Goal: Task Accomplishment & Management: Manage account settings

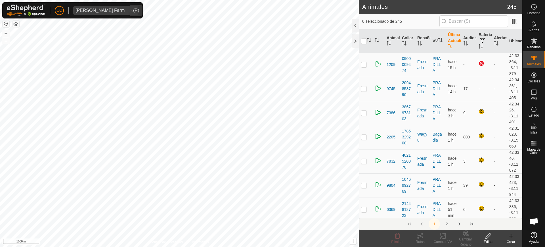
click at [91, 9] on div "Alarcia Monja Farm" at bounding box center [100, 10] width 49 height 5
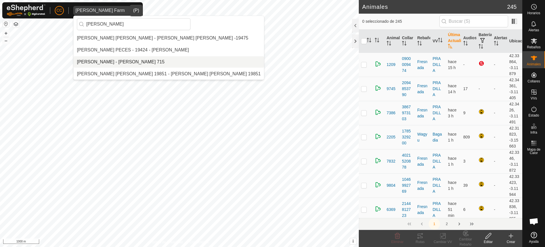
type input "ignacio"
click at [154, 61] on li "[PERSON_NAME] - [PERSON_NAME] 715" at bounding box center [169, 61] width 191 height 11
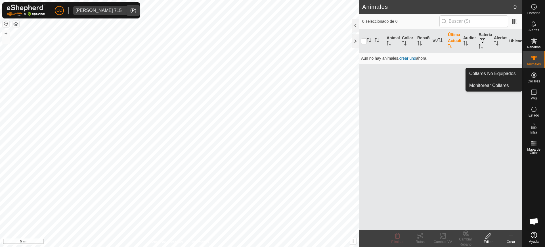
click at [528, 80] on span "Collares" at bounding box center [534, 81] width 13 height 3
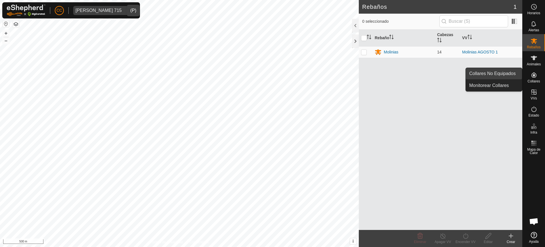
click at [509, 72] on link "Collares No Equipados" at bounding box center [494, 73] width 56 height 11
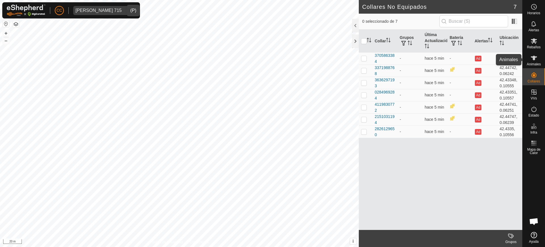
click at [538, 59] on es-animals-svg-icon at bounding box center [534, 57] width 10 height 9
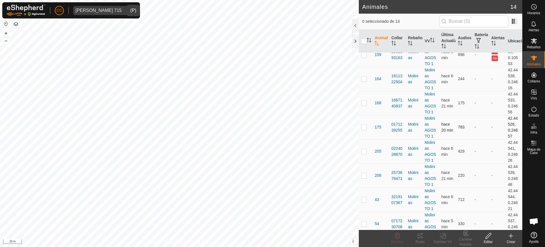
scroll to position [161, 0]
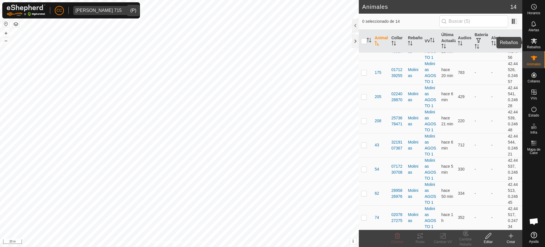
click at [542, 38] on div "Rebaños" at bounding box center [534, 42] width 22 height 17
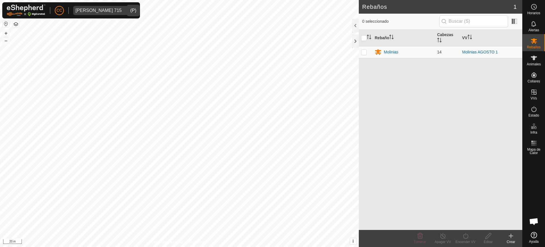
click at [509, 237] on icon at bounding box center [511, 235] width 7 height 7
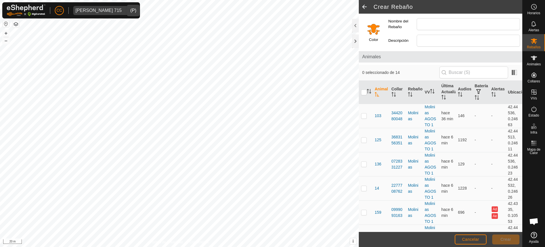
click at [376, 31] on input "Select a color" at bounding box center [374, 29] width 14 height 14
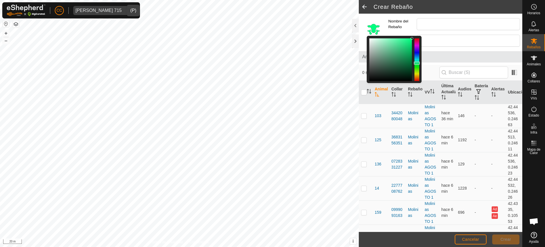
click at [417, 63] on div at bounding box center [417, 59] width 5 height 43
click at [418, 66] on div at bounding box center [417, 59] width 5 height 43
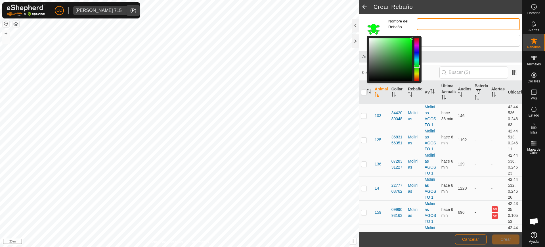
click at [427, 25] on input "Nombre del Rebaño" at bounding box center [468, 24] width 103 height 12
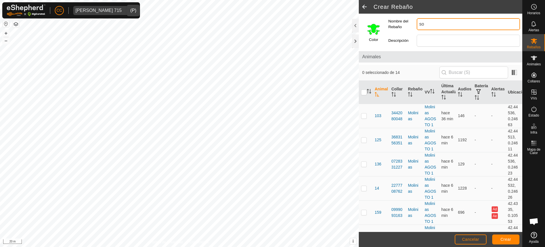
type input "s"
type input "Solanilla"
click at [509, 240] on span "Crear" at bounding box center [506, 239] width 11 height 5
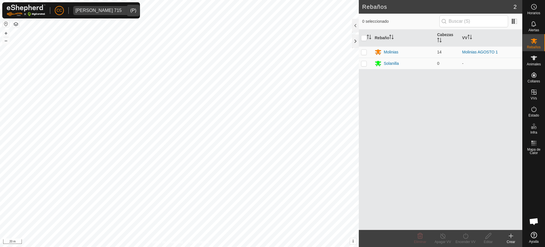
click at [510, 237] on icon at bounding box center [511, 235] width 7 height 7
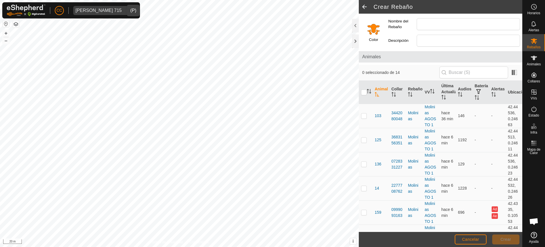
click at [370, 26] on input "Select a color" at bounding box center [374, 29] width 14 height 14
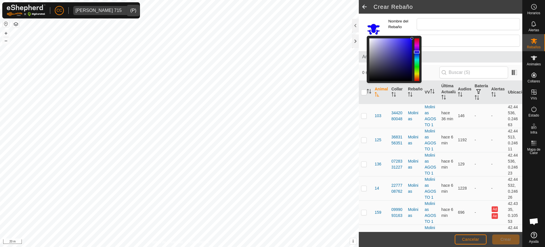
click at [416, 52] on div at bounding box center [417, 59] width 5 height 43
click at [430, 30] on input "Nombre del Rebaño" at bounding box center [468, 24] width 103 height 12
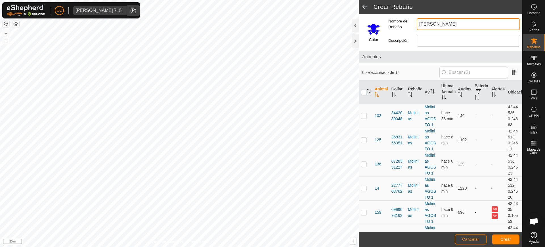
type input "Solanilla Olivar"
click at [507, 240] on span "Crear" at bounding box center [506, 239] width 11 height 5
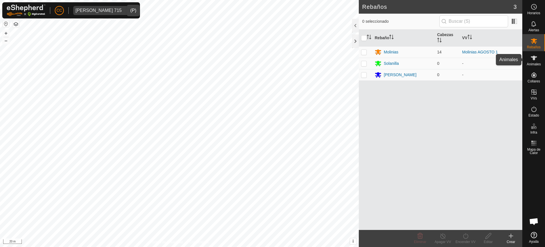
click at [531, 56] on icon at bounding box center [534, 58] width 7 height 7
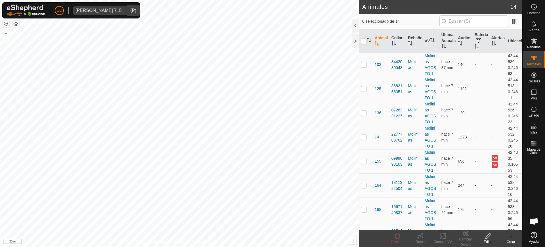
click at [510, 234] on icon at bounding box center [511, 235] width 7 height 7
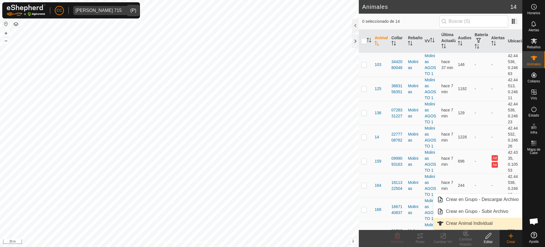
click at [486, 222] on link "Crear Animal Individual" at bounding box center [478, 223] width 89 height 11
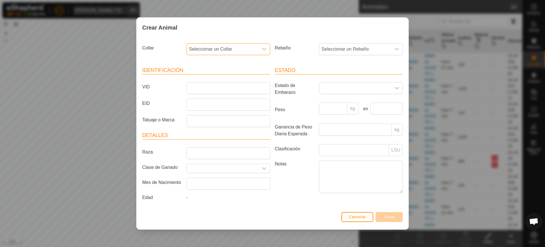
click at [254, 51] on span "Seleccionar un Collar" at bounding box center [223, 48] width 72 height 11
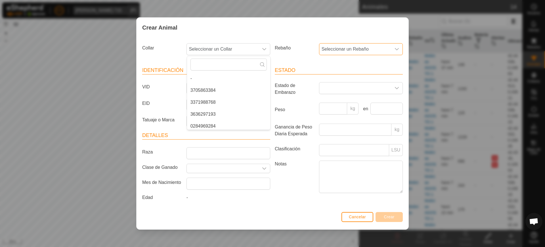
click at [338, 48] on span "Seleccionar un Rebaño" at bounding box center [356, 48] width 72 height 11
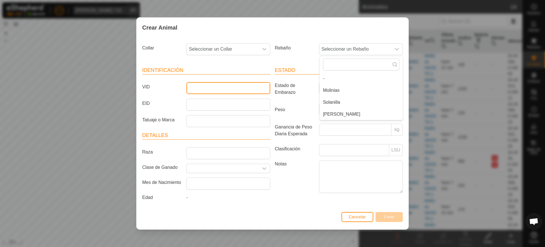
click at [240, 88] on input "VID" at bounding box center [229, 88] width 84 height 12
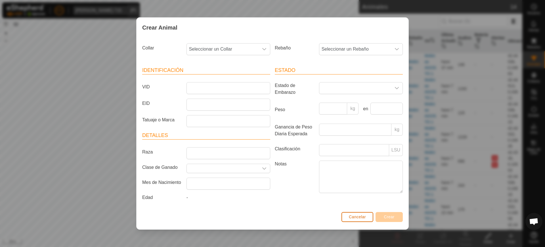
click at [353, 218] on span "Cancelar" at bounding box center [357, 217] width 17 height 5
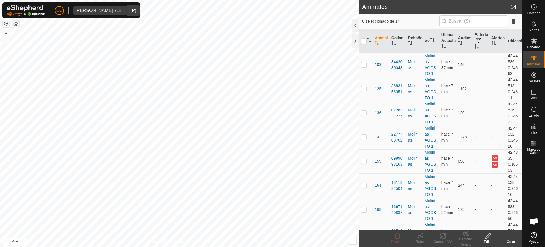
click at [16, 23] on button "button" at bounding box center [16, 24] width 7 height 7
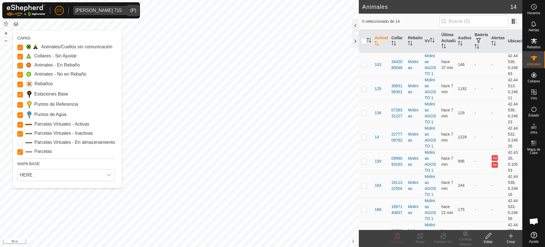
click at [509, 235] on icon at bounding box center [511, 235] width 7 height 7
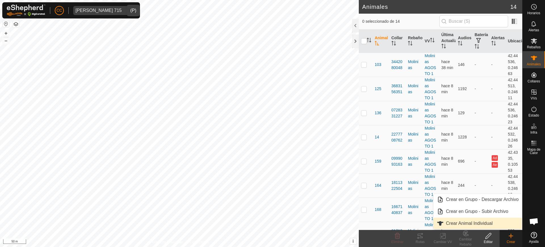
click at [502, 219] on link "Crear Animal Individual" at bounding box center [478, 223] width 89 height 11
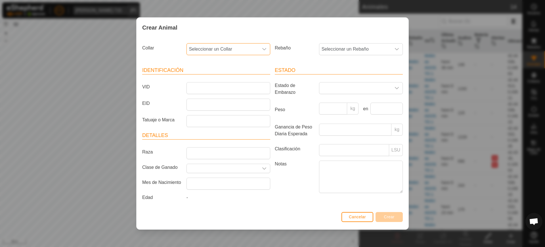
click at [211, 50] on span "Seleccionar un Collar" at bounding box center [223, 48] width 72 height 11
click at [238, 87] on li "3705863384" at bounding box center [228, 90] width 83 height 11
click at [343, 46] on span "Seleccionar un Rebaño" at bounding box center [356, 48] width 72 height 11
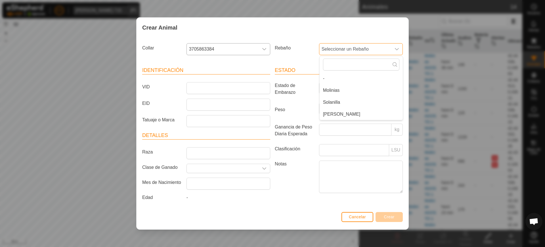
click at [336, 50] on span "Seleccionar un Rebaño" at bounding box center [356, 48] width 72 height 11
click at [108, 76] on div "Crear Animal Collar 3705863384 Rebaño Seleccionar un Rebaño - Molinias Solanill…" at bounding box center [272, 123] width 545 height 247
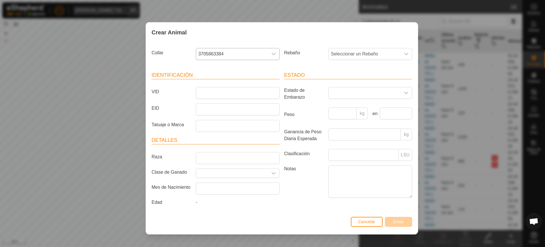
drag, startPoint x: 178, startPoint y: 32, endPoint x: 188, endPoint y: 36, distance: 10.5
click at [188, 36] on div "Crear Animal" at bounding box center [282, 32] width 272 height 20
click at [358, 51] on span "Seleccionar un Rebaño" at bounding box center [365, 53] width 72 height 11
click at [358, 222] on button "Cancelar" at bounding box center [367, 222] width 32 height 10
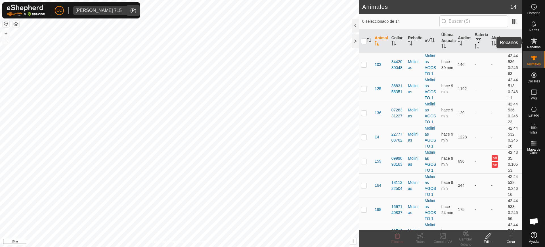
click at [536, 43] on icon at bounding box center [534, 41] width 7 height 7
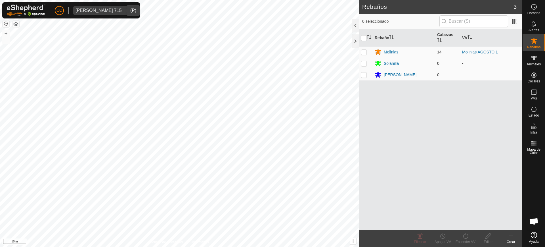
click at [366, 65] on p-checkbox at bounding box center [364, 63] width 6 height 5
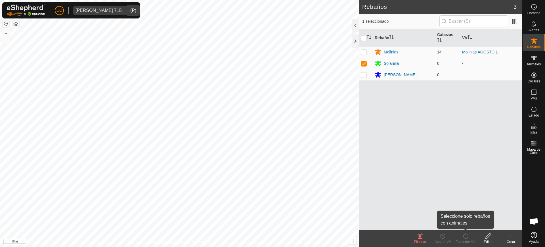
click at [466, 239] on icon at bounding box center [466, 235] width 7 height 7
click at [367, 65] on td at bounding box center [366, 63] width 14 height 11
checkbox input "false"
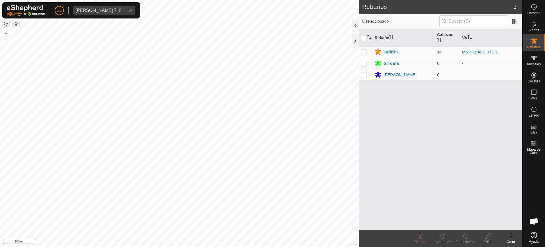
click at [369, 74] on td at bounding box center [366, 74] width 14 height 11
checkbox input "true"
click at [97, 11] on div "Ignacio Olivar 715" at bounding box center [99, 10] width 46 height 5
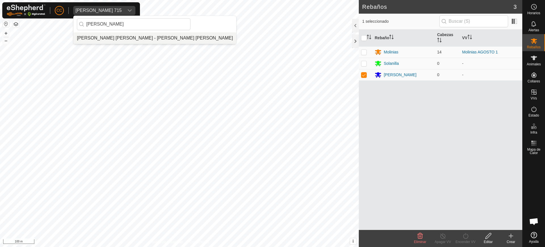
type input "pilar vil"
click at [116, 41] on li "[PERSON_NAME] - [PERSON_NAME]" at bounding box center [155, 37] width 163 height 11
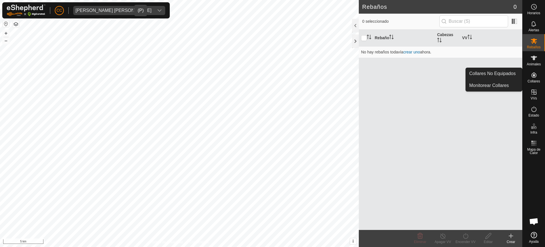
click at [536, 77] on icon at bounding box center [534, 74] width 5 height 5
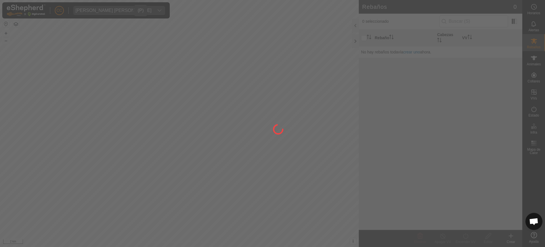
click at [519, 77] on div at bounding box center [272, 123] width 545 height 247
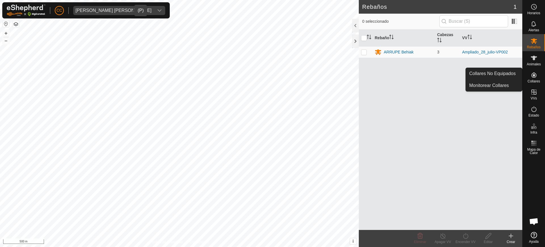
click at [536, 75] on icon at bounding box center [534, 75] width 7 height 7
click at [511, 73] on link "Collares No Equipados" at bounding box center [494, 73] width 56 height 11
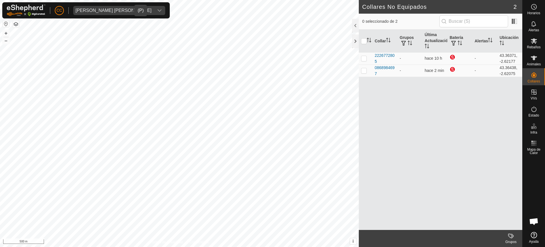
click at [384, 152] on div "Collar Grupos Última Actualización Batería Alertas Ubicación 2226772805 - hace …" at bounding box center [441, 130] width 164 height 200
checkbox input "true"
click at [383, 68] on div "0868984697" at bounding box center [385, 71] width 20 height 12
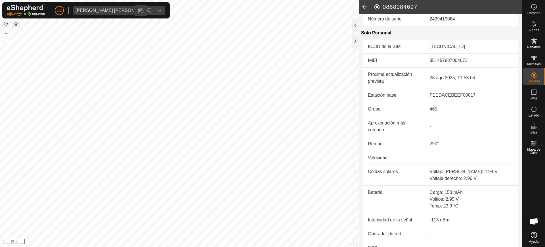
scroll to position [138, 0]
click at [157, 8] on icon "dropdown trigger" at bounding box center [159, 10] width 5 height 5
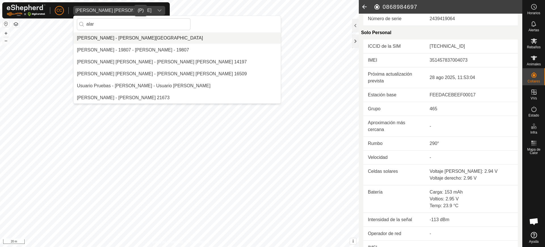
scroll to position [0, 0]
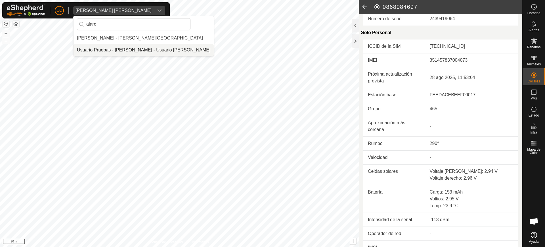
type input "alarc"
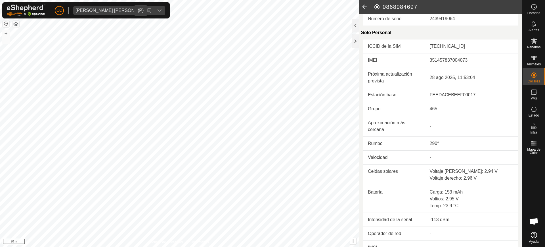
click at [116, 7] on span "Pilar Villegas Susaeta" at bounding box center [113, 10] width 81 height 9
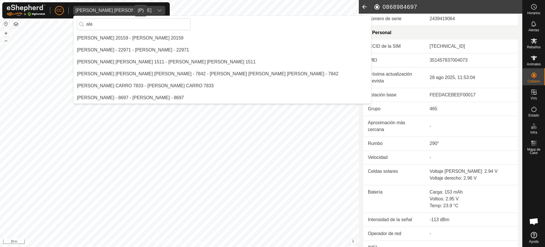
scroll to position [36, 0]
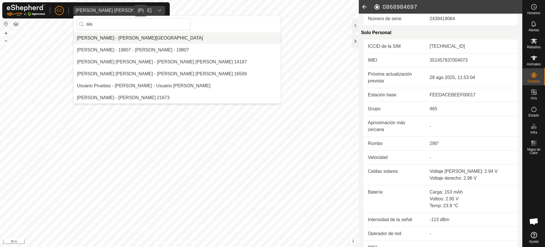
type input "ala"
click at [119, 37] on li "[PERSON_NAME] - [PERSON_NAME][GEOGRAPHIC_DATA]" at bounding box center [177, 37] width 207 height 11
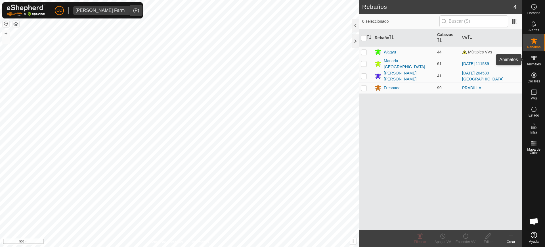
click at [534, 64] on span "Animales" at bounding box center [534, 64] width 14 height 3
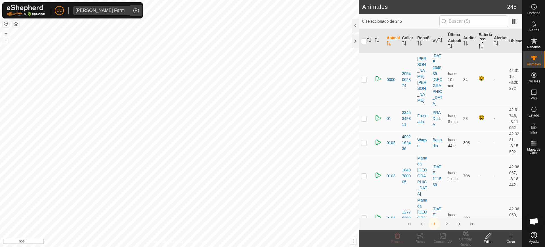
click at [482, 45] on icon "Activar para ordenar" at bounding box center [482, 46] width 1 height 5
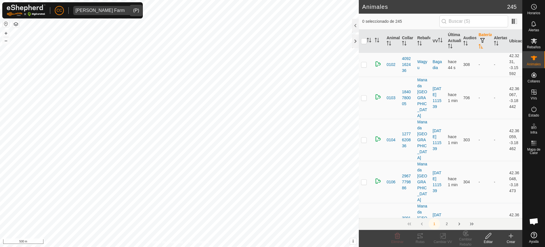
click at [479, 45] on icon "Activar para ordenar" at bounding box center [481, 46] width 5 height 5
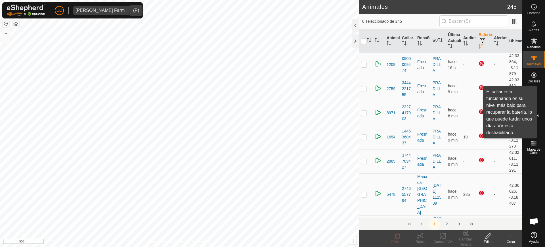
click at [479, 113] on div at bounding box center [482, 112] width 7 height 7
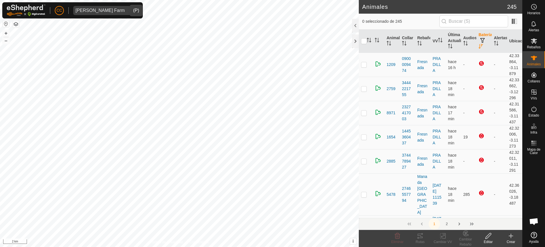
click at [104, 9] on div "Alarcia Monja Farm" at bounding box center [100, 10] width 49 height 5
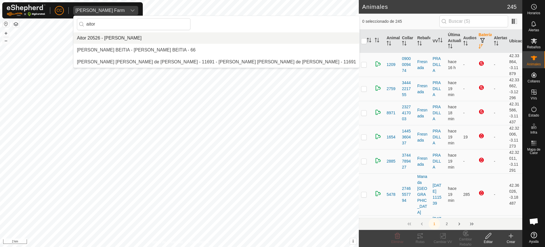
type input "aitor"
click at [128, 39] on li "[PERSON_NAME] 20526 - [PERSON_NAME]" at bounding box center [217, 37] width 286 height 11
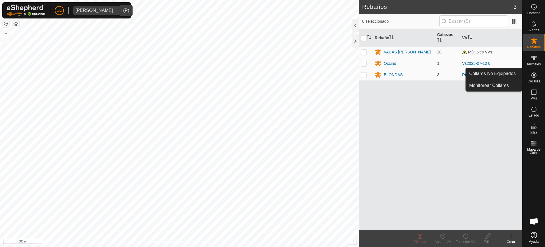
click at [533, 80] on span "Collares" at bounding box center [534, 81] width 13 height 3
click at [514, 74] on link "Collares No Equipados" at bounding box center [494, 73] width 56 height 11
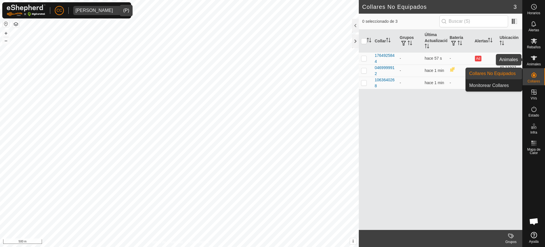
click at [536, 58] on icon at bounding box center [534, 58] width 7 height 7
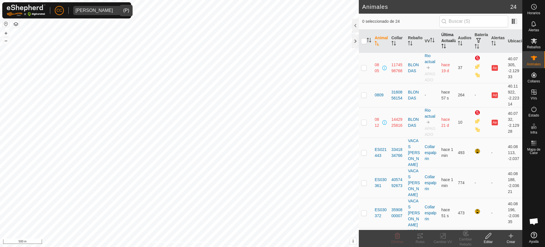
click at [448, 47] on th "Última Actualización" at bounding box center [448, 41] width 17 height 23
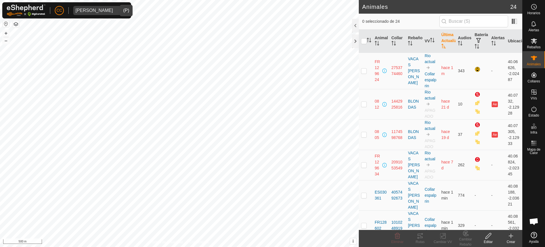
click at [448, 47] on th "Última Actualización" at bounding box center [448, 41] width 17 height 23
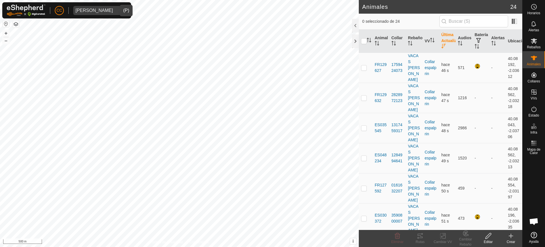
click at [442, 43] on th "Última Actualización" at bounding box center [448, 41] width 17 height 23
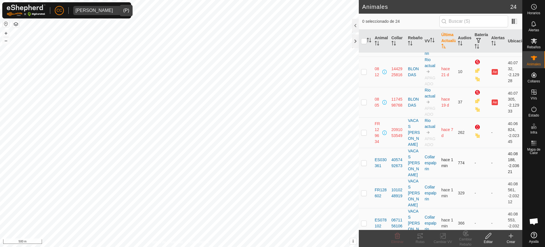
scroll to position [33, 0]
click at [101, 7] on span "Narbon Garcia" at bounding box center [94, 10] width 42 height 9
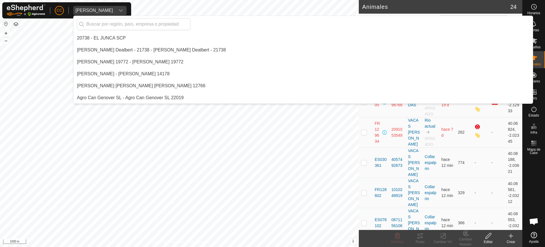
scroll to position [72, 0]
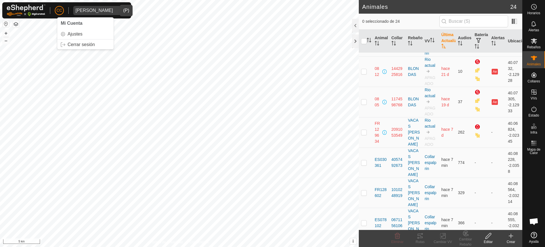
click at [95, 7] on span "Narbon Garcia" at bounding box center [94, 10] width 42 height 9
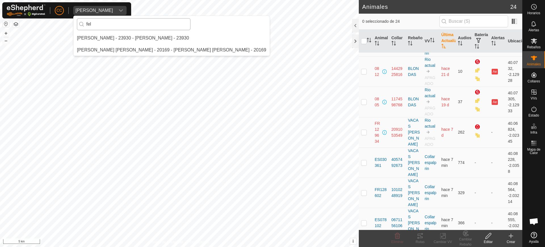
scroll to position [0, 0]
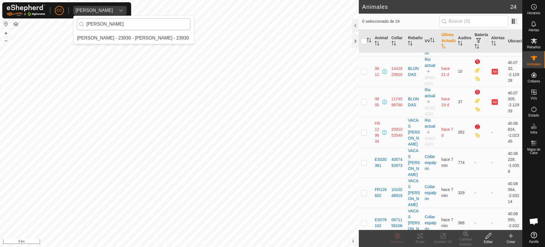
type input "felipe"
click at [32, 22] on div "CC Narbon Garcia felipe Felipe Roncero Roncero - 23930 - Felipe Roncero Roncero…" at bounding box center [272, 123] width 545 height 247
click at [96, 8] on div "Narbon Garcia" at bounding box center [95, 10] width 38 height 5
type input "manuel castaño"
click at [185, 36] on li "[PERSON_NAME] 19673 - [PERSON_NAME] 19673" at bounding box center [134, 37] width 120 height 11
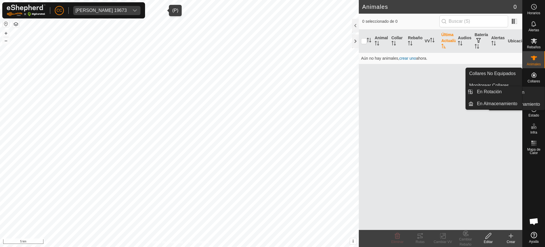
click at [530, 83] on div "Collares" at bounding box center [534, 76] width 22 height 17
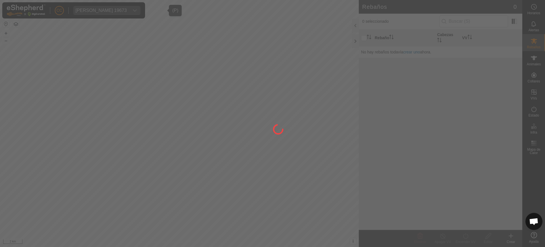
click at [513, 77] on div at bounding box center [272, 123] width 545 height 247
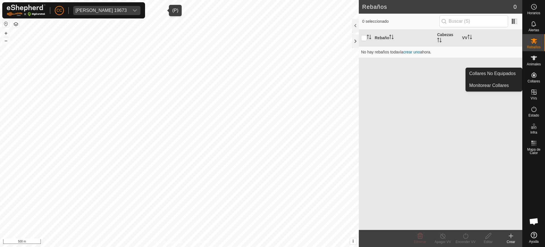
click at [533, 76] on icon at bounding box center [534, 75] width 7 height 7
click at [513, 72] on link "Collares No Equipados" at bounding box center [494, 73] width 56 height 11
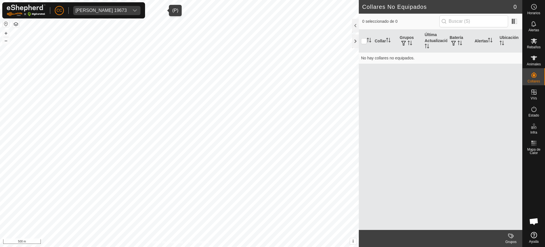
click at [114, 8] on div "MANUEL CASTANO SANCHEZ 19673" at bounding box center [101, 10] width 51 height 5
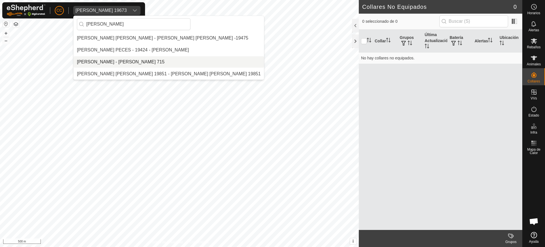
type input "ignacio"
click at [112, 57] on li "[PERSON_NAME] - [PERSON_NAME] 715" at bounding box center [169, 61] width 191 height 11
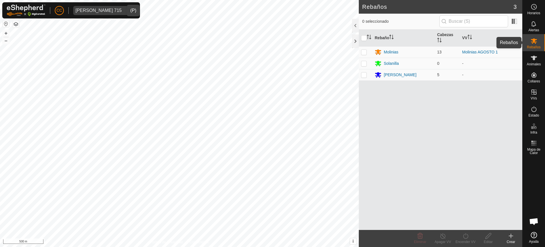
click at [533, 44] on icon at bounding box center [534, 41] width 7 height 7
click at [365, 75] on p-checkbox at bounding box center [364, 74] width 6 height 5
click at [475, 167] on div "Rebaño Cabezas VV Molinias 13 Molinias AGOSTO 1 Solanilla 0 - Solanilla Olivar …" at bounding box center [441, 130] width 164 height 200
click at [377, 88] on div "Rebaño Cabezas VV Molinias 13 Molinias AGOSTO 1 Solanilla 0 - Solanilla Olivar …" at bounding box center [441, 130] width 164 height 200
click at [365, 76] on p-checkbox at bounding box center [364, 74] width 6 height 5
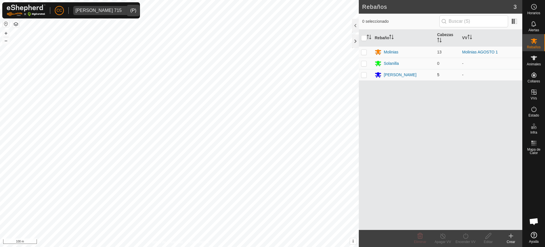
click at [363, 75] on p-checkbox at bounding box center [364, 74] width 6 height 5
checkbox input "true"
click at [365, 64] on p-checkbox at bounding box center [364, 63] width 6 height 5
checkbox input "true"
click at [363, 75] on p-checkbox at bounding box center [364, 74] width 6 height 5
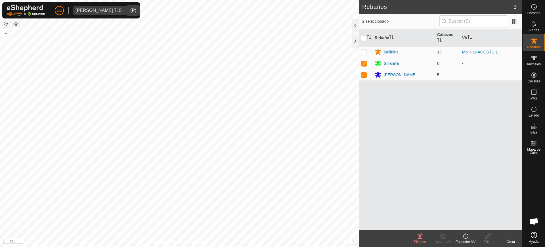
checkbox input "false"
click at [363, 61] on p-checkbox at bounding box center [364, 63] width 6 height 5
checkbox input "false"
click at [365, 72] on p-checkbox at bounding box center [364, 74] width 6 height 5
checkbox input "true"
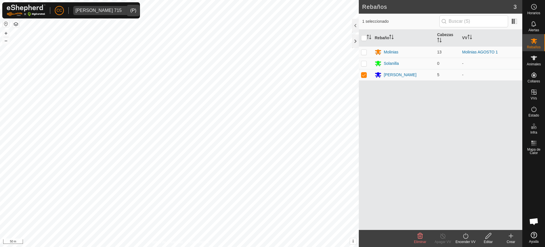
click at [460, 238] on turn-on-svg-icon at bounding box center [466, 235] width 23 height 7
click at [464, 223] on link "Ahora" at bounding box center [483, 223] width 56 height 11
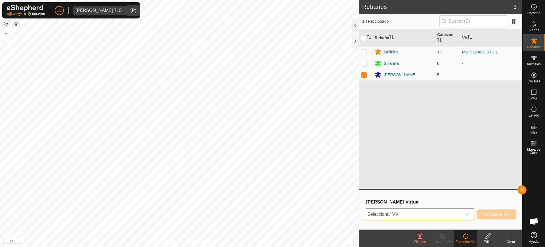
click at [428, 215] on span "Seleccionar VV" at bounding box center [413, 214] width 96 height 11
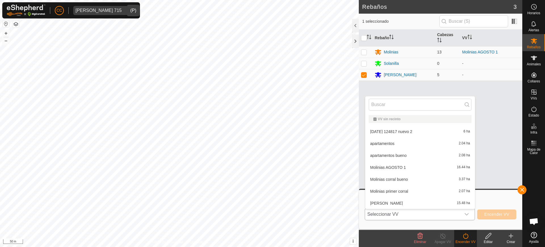
click at [404, 132] on li "2025-06-13 124817 nuevo 2 6 ha" at bounding box center [421, 131] width 110 height 11
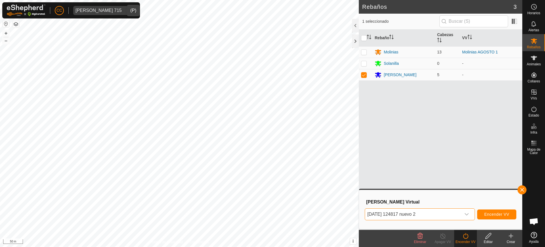
click at [460, 213] on span "2025-06-13 124817 nuevo 2" at bounding box center [413, 214] width 96 height 11
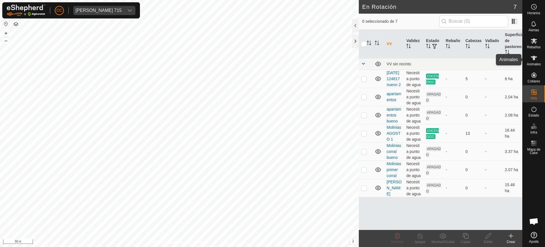
click at [540, 59] on div "Animales" at bounding box center [534, 59] width 22 height 17
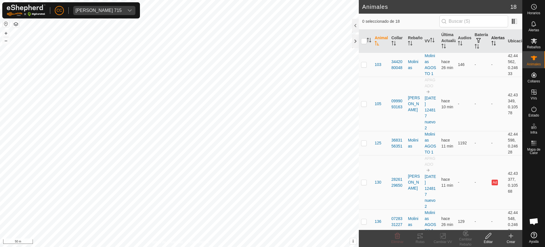
click at [492, 41] on icon "Activar para ordenar" at bounding box center [494, 43] width 5 height 5
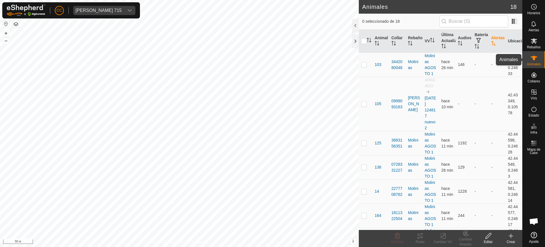
click at [538, 63] on span "Animales" at bounding box center [534, 64] width 14 height 3
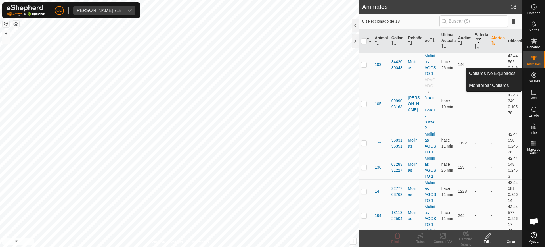
click at [536, 77] on icon at bounding box center [534, 74] width 5 height 5
click at [515, 76] on link "Collares No Equipados" at bounding box center [494, 73] width 56 height 11
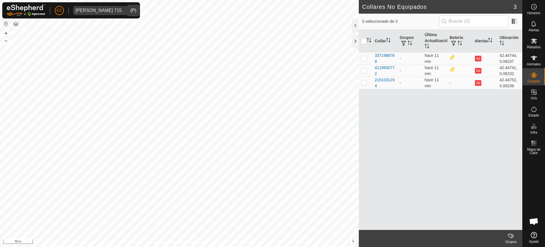
click at [114, 11] on span "Ignacio Olivar 715" at bounding box center [98, 10] width 51 height 9
type input "albin"
click at [137, 34] on li "[PERSON_NAME] - [PERSON_NAME]" at bounding box center [135, 37] width 122 height 11
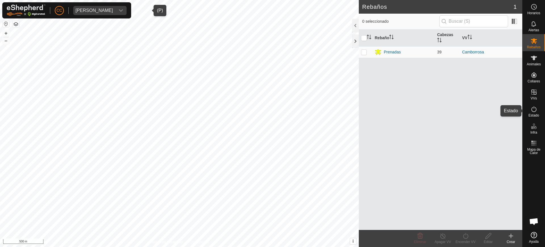
click at [530, 110] on es-activation-svg-icon at bounding box center [534, 109] width 10 height 9
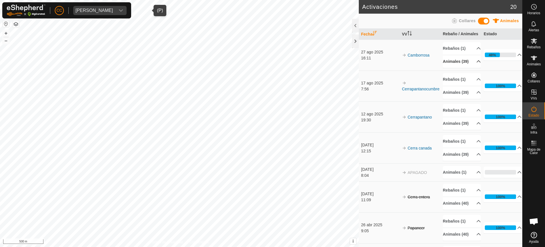
click at [471, 68] on p-accordion-header "Animales (39)" at bounding box center [462, 61] width 38 height 13
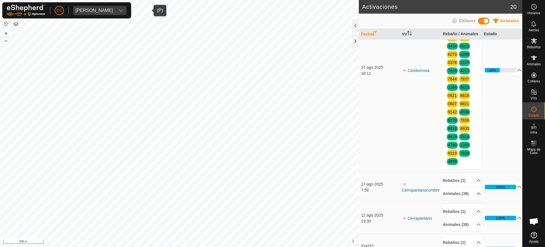
scroll to position [71, 0]
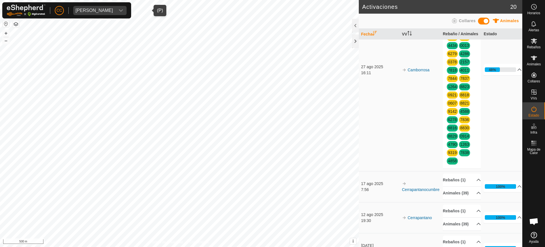
click at [115, 10] on span "ALBINO APARICIO MARTINEZ" at bounding box center [94, 10] width 42 height 9
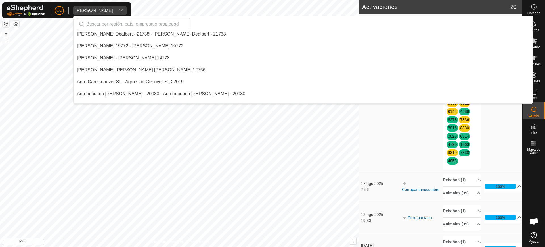
scroll to position [0, 0]
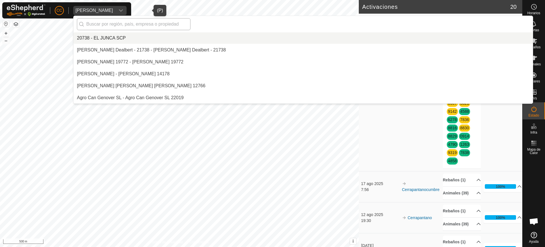
click at [121, 21] on input "text" at bounding box center [134, 24] width 114 height 12
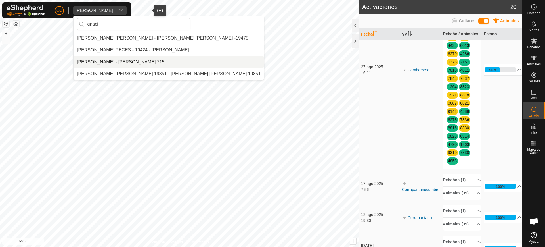
type input "ignaci"
click at [123, 62] on li "[PERSON_NAME] - [PERSON_NAME] 715" at bounding box center [169, 61] width 191 height 11
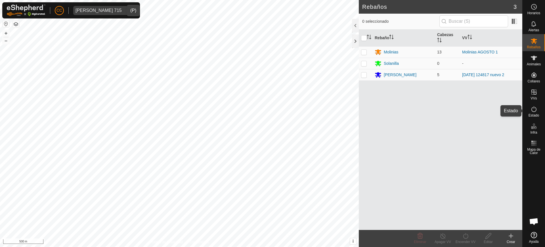
click at [534, 114] on span "Estado" at bounding box center [534, 115] width 11 height 3
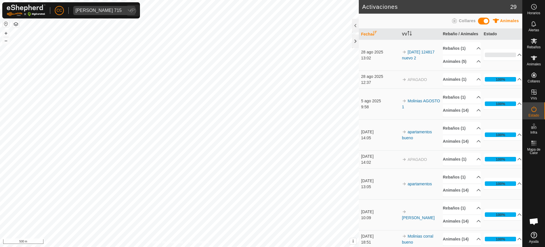
click at [107, 13] on span "Ignacio Olivar 715" at bounding box center [98, 10] width 51 height 9
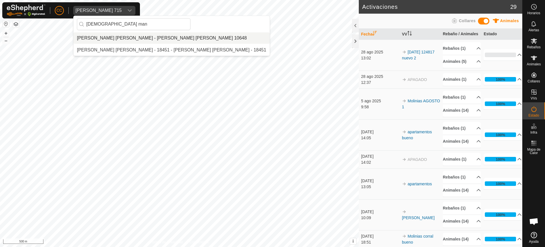
type input "jesus man"
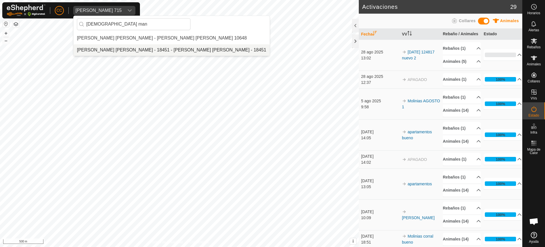
drag, startPoint x: 124, startPoint y: 40, endPoint x: 130, endPoint y: 53, distance: 14.0
click at [130, 53] on ul "Jesus Manuel Martin Crespo - Jesus Manuel Martin Crespo 10648 Jesus Manuel Vela…" at bounding box center [172, 43] width 196 height 23
click at [130, 53] on li "[PERSON_NAME] - 18451 - [PERSON_NAME] - 18451" at bounding box center [172, 49] width 196 height 11
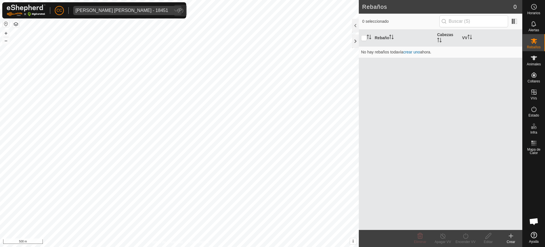
click at [134, 7] on span "Jesus Manuel Velasco Rodriguez - 18451" at bounding box center [121, 10] width 97 height 9
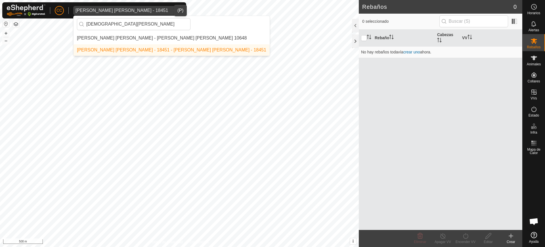
type input "jesus manuel"
click at [151, 36] on li "[PERSON_NAME] - [PERSON_NAME] 10648" at bounding box center [172, 37] width 196 height 11
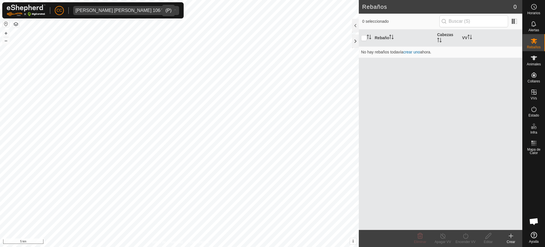
click at [121, 7] on span "Jesus Manuel Martin Crespo 10648" at bounding box center [120, 10] width 95 height 9
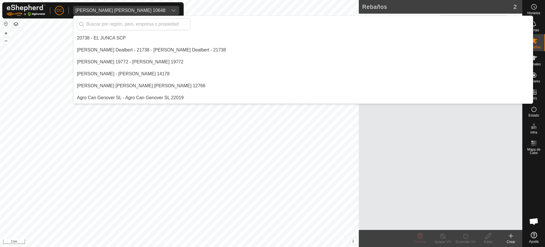
scroll to position [1885, 0]
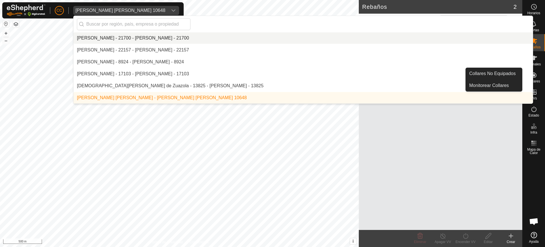
click at [536, 77] on icon at bounding box center [534, 75] width 7 height 7
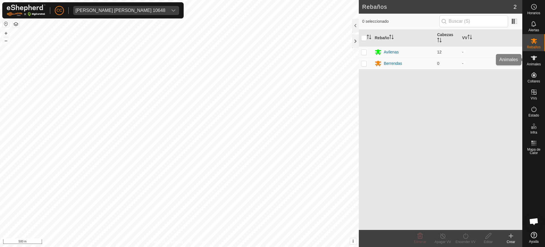
click at [533, 60] on icon at bounding box center [534, 58] width 7 height 7
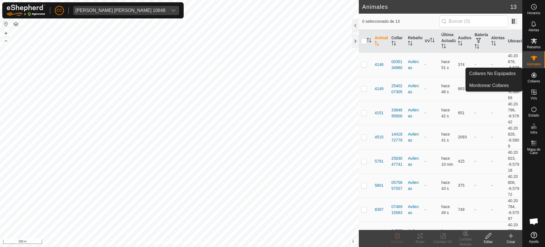
click at [536, 80] on span "Collares" at bounding box center [534, 81] width 13 height 3
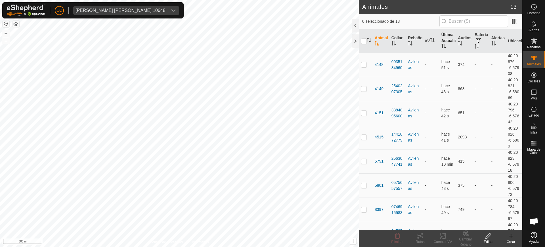
click at [442, 43] on th "Última Actualización" at bounding box center [448, 41] width 17 height 23
click at [533, 46] on span "Rebaños" at bounding box center [534, 46] width 14 height 3
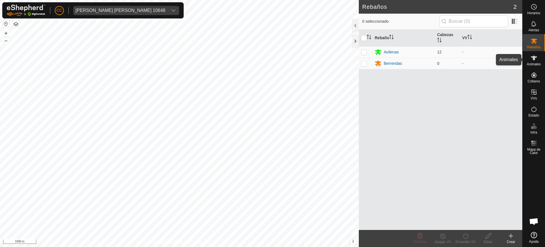
click at [533, 61] on icon at bounding box center [534, 58] width 7 height 7
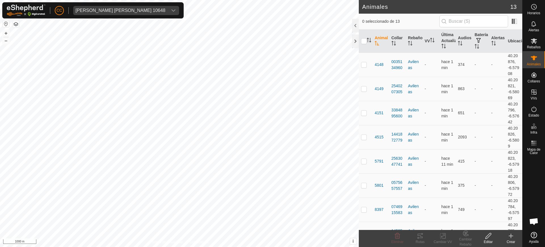
click at [513, 239] on div "Crear" at bounding box center [511, 241] width 23 height 5
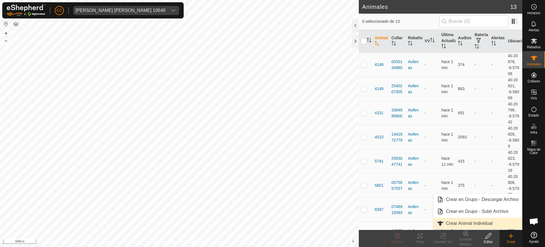
click at [480, 220] on link "Crear Animal Individual" at bounding box center [478, 223] width 89 height 11
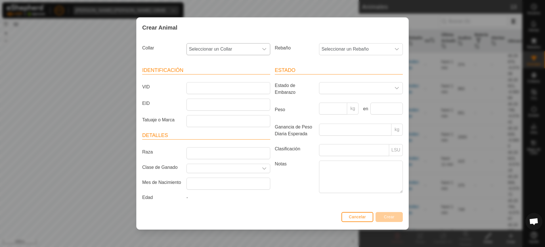
click at [236, 50] on span "Seleccionar un Collar" at bounding box center [223, 48] width 72 height 11
click at [195, 90] on li "1632958375" at bounding box center [228, 90] width 83 height 11
click at [342, 47] on span "Seleccionar un Rebaño" at bounding box center [356, 48] width 72 height 11
click at [333, 100] on li "Berrendas" at bounding box center [361, 102] width 83 height 11
click at [228, 86] on input "VID" at bounding box center [229, 88] width 84 height 12
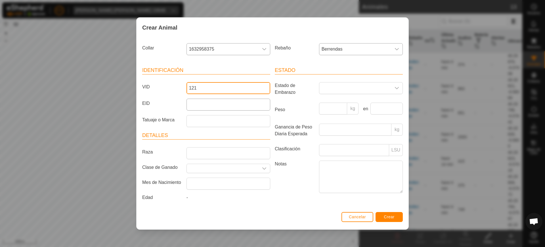
type input "1212"
drag, startPoint x: 217, startPoint y: 89, endPoint x: 180, endPoint y: 89, distance: 37.5
click at [180, 89] on div "VID 1212" at bounding box center [206, 88] width 133 height 12
type input "berrenda"
click at [234, 45] on span "1632958375" at bounding box center [223, 48] width 72 height 11
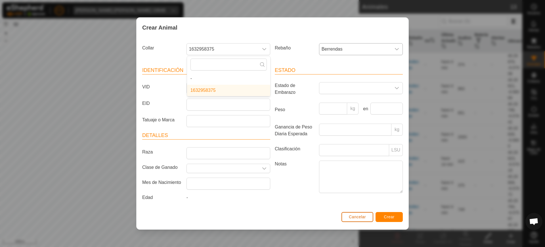
click at [357, 215] on span "Cancelar" at bounding box center [357, 217] width 17 height 5
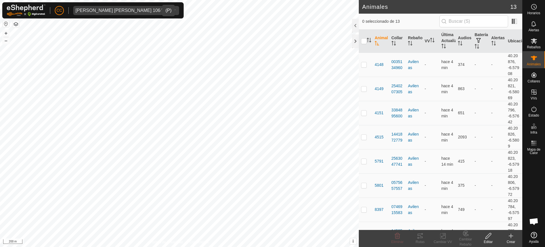
click at [111, 9] on div "Jesus Manuel Martin Crespo 10648" at bounding box center [121, 10] width 90 height 5
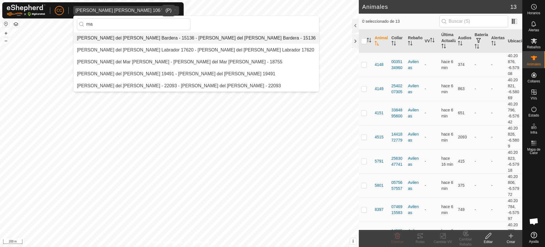
type input "m"
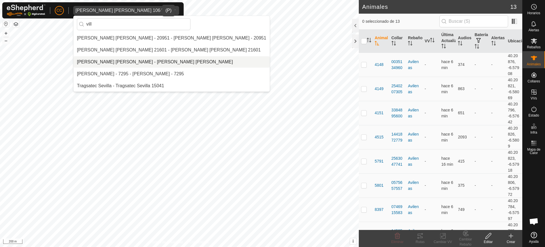
type input "vill"
click at [110, 59] on li "[PERSON_NAME] - [PERSON_NAME]" at bounding box center [172, 61] width 196 height 11
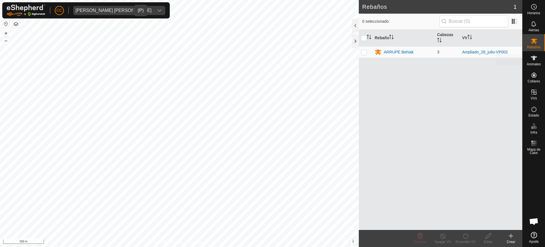
click at [532, 66] on div "Animales" at bounding box center [534, 59] width 22 height 17
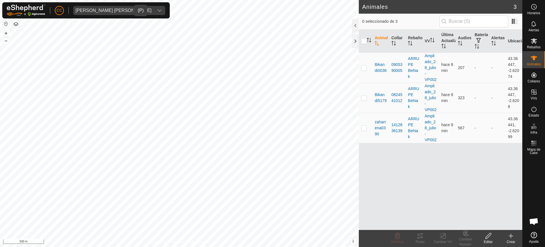
click at [6, 22] on button "button" at bounding box center [6, 23] width 7 height 7
click at [513, 232] on icon at bounding box center [511, 235] width 7 height 7
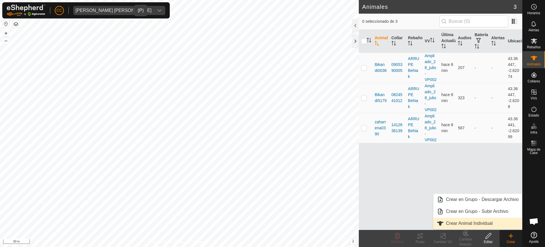
click at [490, 221] on link "Crear Animal Individual" at bounding box center [478, 223] width 89 height 11
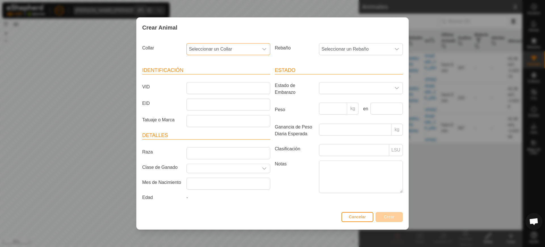
click at [222, 48] on span "Seleccionar un Collar" at bounding box center [223, 48] width 72 height 11
click at [225, 103] on li "0868984697" at bounding box center [228, 102] width 83 height 11
click at [357, 49] on span "Seleccionar un Rebaño" at bounding box center [356, 48] width 72 height 11
click at [356, 88] on li "ARRUPE Behiak" at bounding box center [361, 90] width 83 height 11
click at [219, 86] on input "VID" at bounding box center [229, 88] width 84 height 12
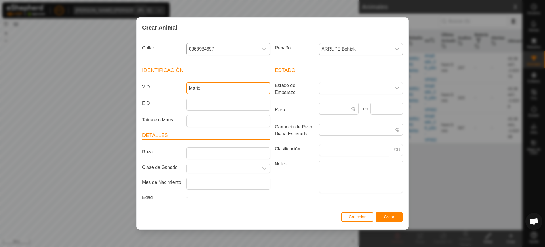
type input "Mario"
click at [386, 215] on span "Crear" at bounding box center [389, 217] width 11 height 5
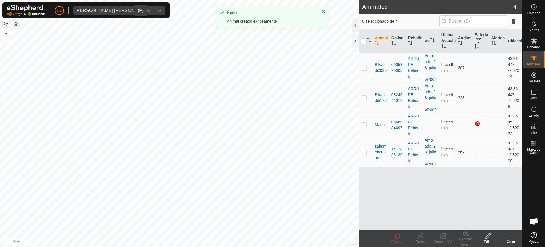
click at [361, 125] on td at bounding box center [366, 125] width 14 height 24
checkbox input "true"
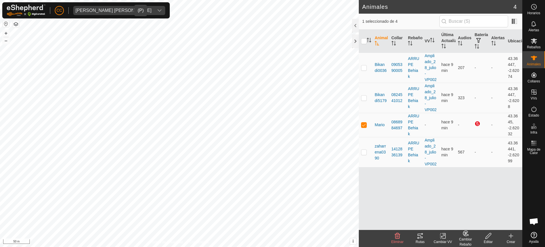
click at [444, 237] on icon at bounding box center [443, 235] width 7 height 7
click at [444, 212] on link "Elegir VV..." at bounding box center [460, 211] width 56 height 11
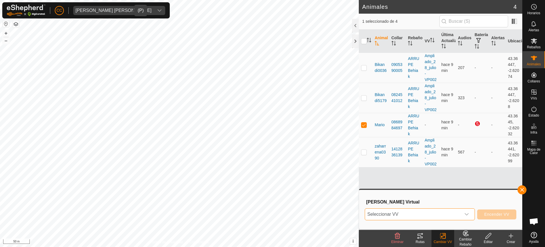
click at [413, 211] on span "Seleccionar VV" at bounding box center [413, 214] width 96 height 11
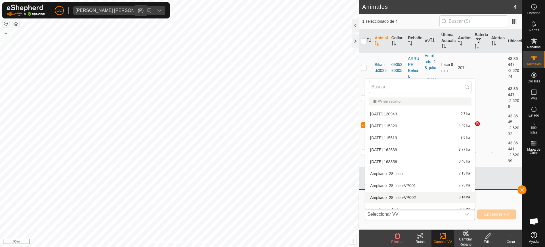
scroll to position [6, 0]
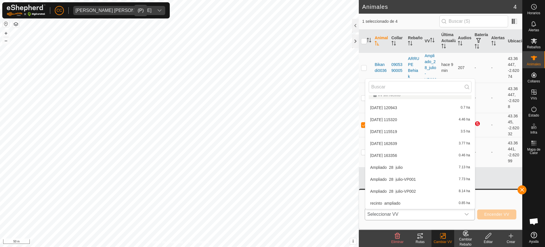
click at [392, 193] on li "Ampliado_28_julio-VP002 8.14 ha" at bounding box center [421, 191] width 110 height 11
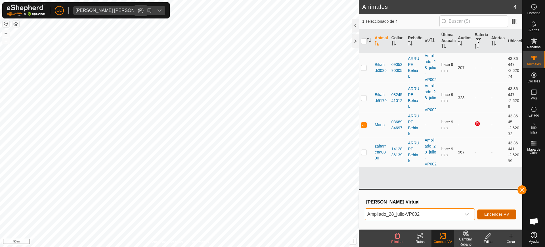
click at [502, 213] on span "Encender VV" at bounding box center [497, 214] width 25 height 5
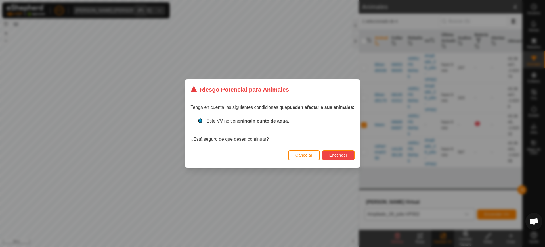
click at [338, 155] on span "Encender" at bounding box center [339, 155] width 18 height 5
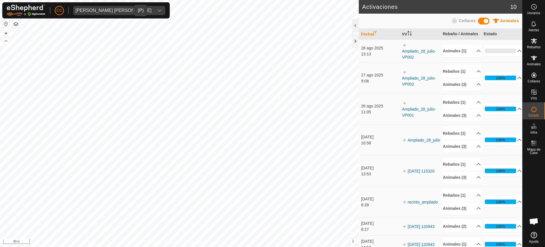
click at [77, 7] on span "Pilar Villegas Susaeta" at bounding box center [113, 10] width 81 height 9
type input "albino"
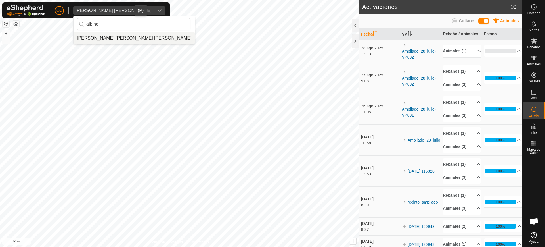
click at [118, 40] on li "[PERSON_NAME] - [PERSON_NAME]" at bounding box center [135, 37] width 122 height 11
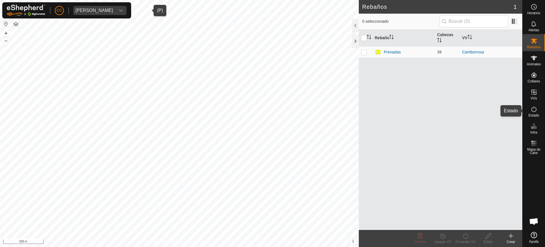
click at [538, 110] on es-activation-svg-icon at bounding box center [534, 109] width 10 height 9
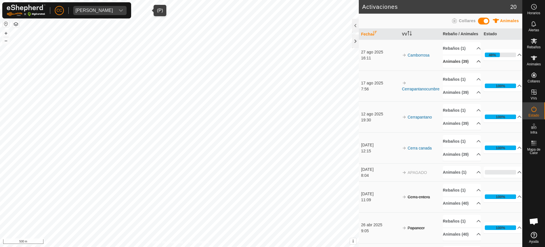
click at [467, 68] on p-accordion-header "Animales (39)" at bounding box center [462, 61] width 38 height 13
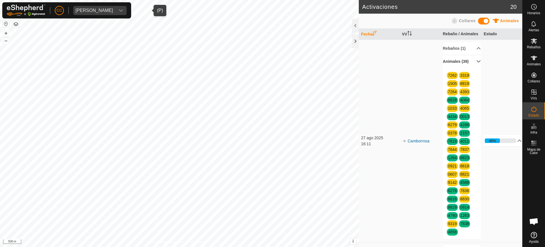
click at [472, 67] on p-accordion-header "Animales (39)" at bounding box center [462, 61] width 38 height 13
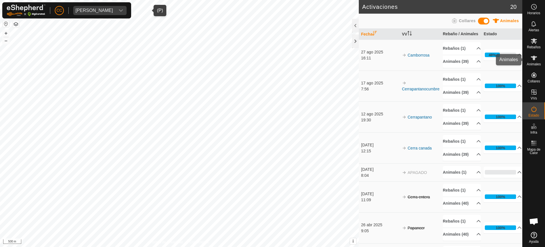
click at [532, 59] on icon at bounding box center [534, 58] width 7 height 7
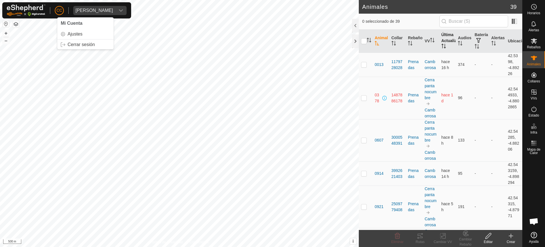
click at [447, 43] on th "Última Actualización" at bounding box center [448, 41] width 17 height 23
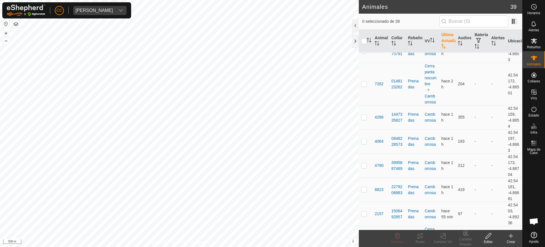
scroll to position [1128, 0]
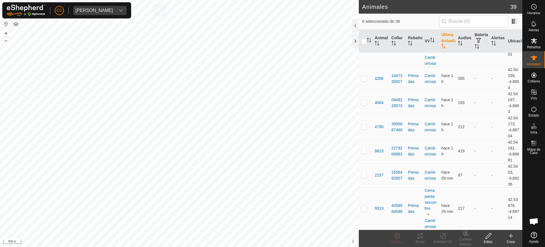
click at [109, 8] on div "ALBINO APARICIO MARTINEZ" at bounding box center [95, 10] width 38 height 5
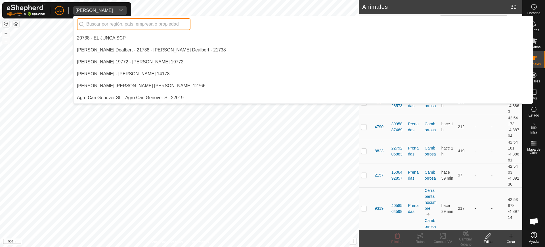
click at [113, 11] on div "ALBINO APARICIO MARTINEZ" at bounding box center [95, 10] width 38 height 5
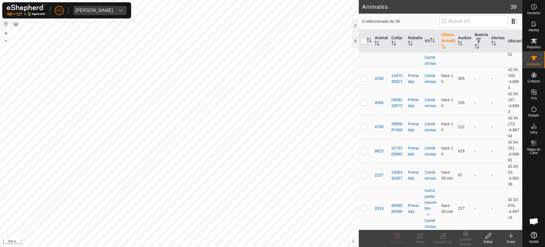
click at [115, 13] on span "ALBINO APARICIO MARTINEZ" at bounding box center [94, 10] width 42 height 9
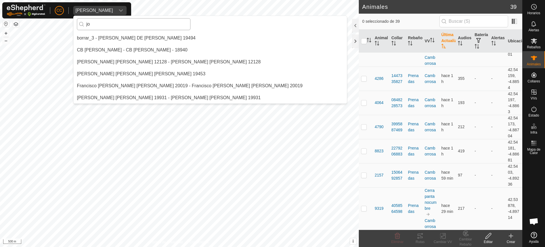
scroll to position [0, 0]
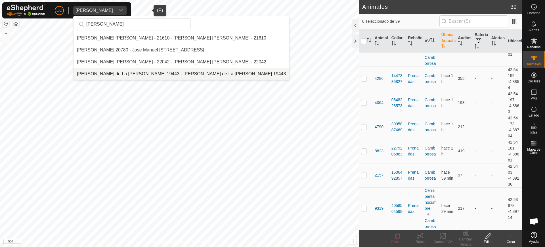
type input "jose manuel"
click at [128, 76] on li "[PERSON_NAME] de La [PERSON_NAME] 19443 - [PERSON_NAME] de La [PERSON_NAME] 194…" at bounding box center [182, 73] width 216 height 11
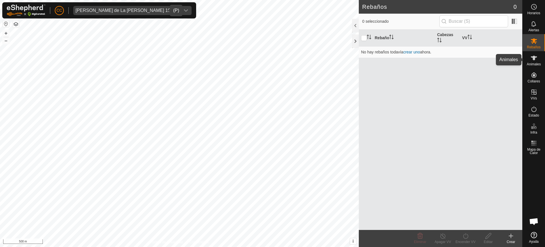
click at [534, 61] on es-animals-svg-icon at bounding box center [534, 57] width 10 height 9
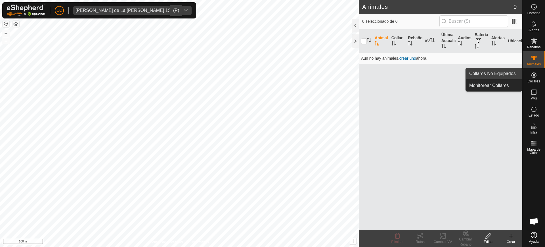
click at [509, 70] on link "Collares No Equipados" at bounding box center [494, 73] width 56 height 11
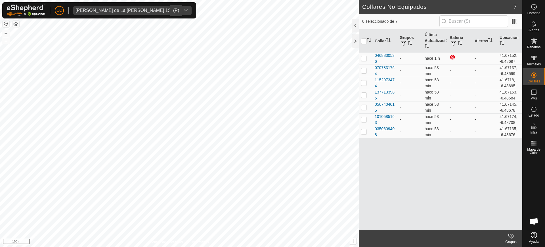
click at [108, 12] on div "[PERSON_NAME] de La [PERSON_NAME] 19443" at bounding box center [127, 10] width 103 height 5
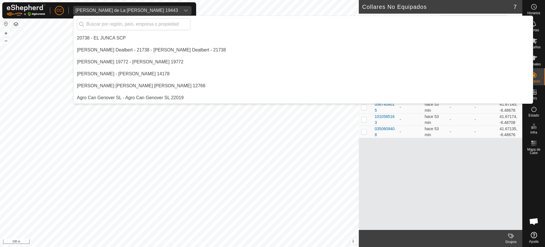
click at [105, 10] on div "[PERSON_NAME] de La [PERSON_NAME] 19443" at bounding box center [127, 10] width 103 height 5
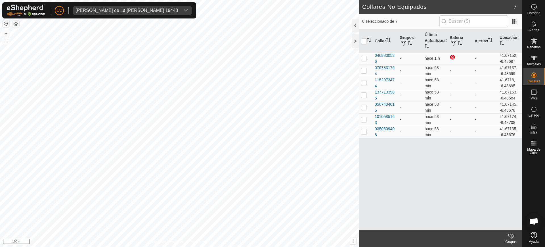
click at [105, 10] on div "[PERSON_NAME] de La [PERSON_NAME] 19443" at bounding box center [127, 10] width 103 height 5
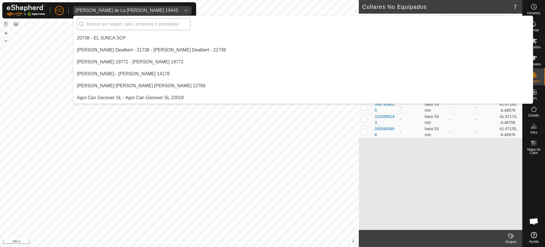
scroll to position [2231, 0]
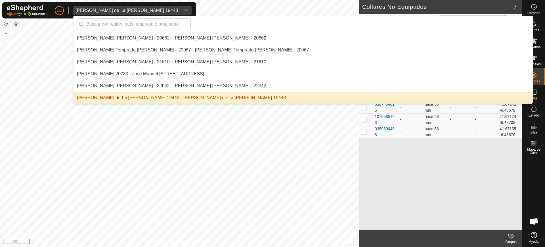
click at [108, 27] on input "text" at bounding box center [134, 24] width 114 height 12
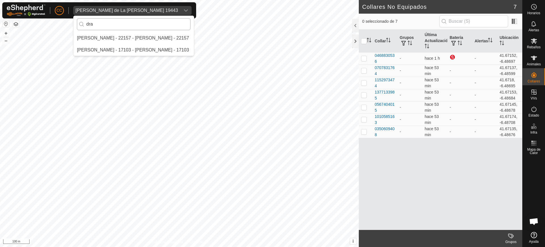
scroll to position [0, 0]
type input "d"
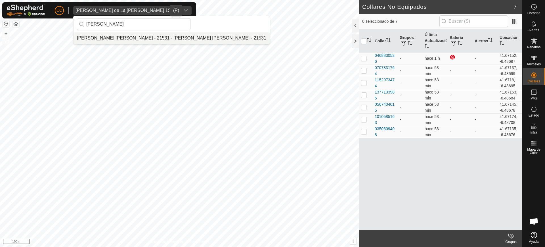
type input "francisco san"
click at [100, 36] on li "[PERSON_NAME] - 21531 - [PERSON_NAME] - 21531" at bounding box center [172, 37] width 196 height 11
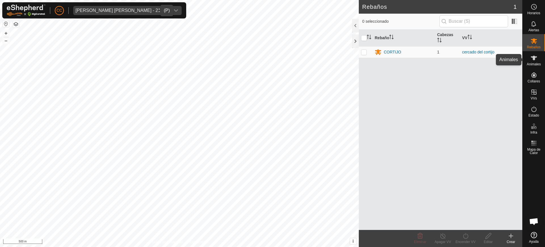
click at [534, 62] on es-animals-svg-icon at bounding box center [534, 57] width 10 height 9
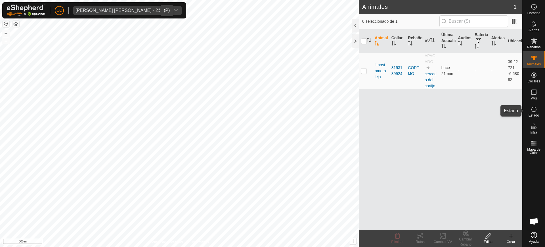
click at [538, 113] on es-activation-svg-icon at bounding box center [534, 109] width 10 height 9
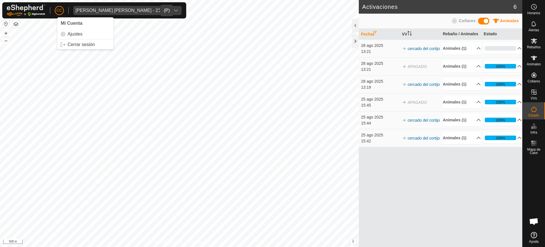
click at [83, 10] on div "Francisco Sanchez Alonso - 21531" at bounding box center [122, 10] width 93 height 5
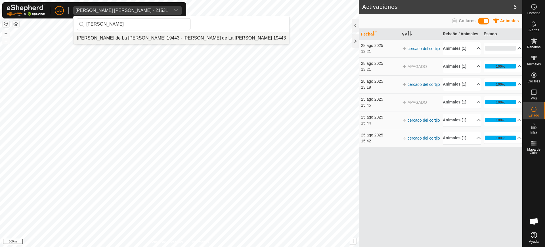
type input "olivera"
click at [142, 40] on li "[PERSON_NAME] de La [PERSON_NAME] 19443 - [PERSON_NAME] de La [PERSON_NAME] 194…" at bounding box center [182, 37] width 216 height 11
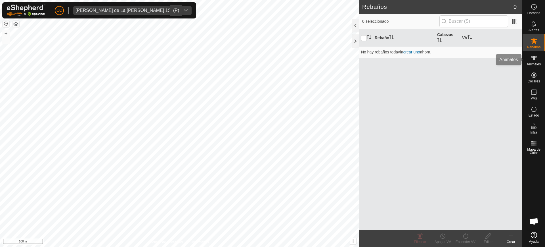
click at [540, 55] on div "Animales" at bounding box center [534, 59] width 22 height 17
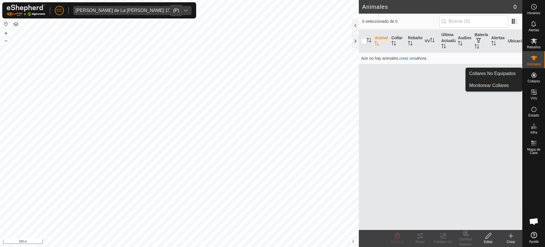
click at [537, 76] on icon at bounding box center [534, 75] width 7 height 7
click at [511, 72] on link "Collares No Equipados" at bounding box center [494, 73] width 56 height 11
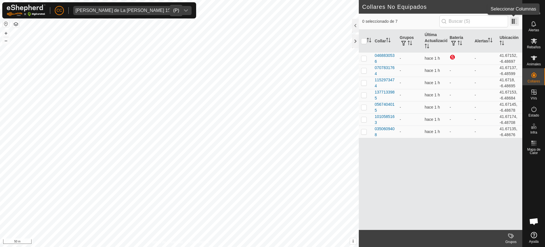
click at [515, 22] on span at bounding box center [514, 21] width 9 height 9
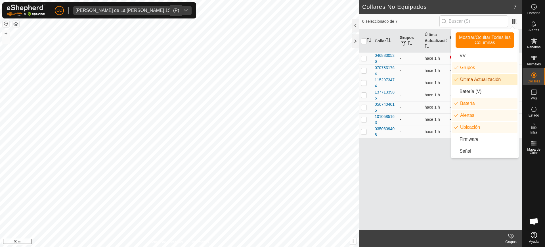
click at [463, 82] on li "Última Actualización" at bounding box center [485, 79] width 65 height 11
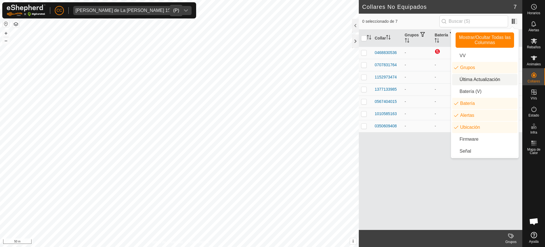
click at [387, 153] on div "Collar Grupos Batería Alertas Ubicación 0468830536 - - 41.67152, -6.48697 07078…" at bounding box center [441, 130] width 164 height 200
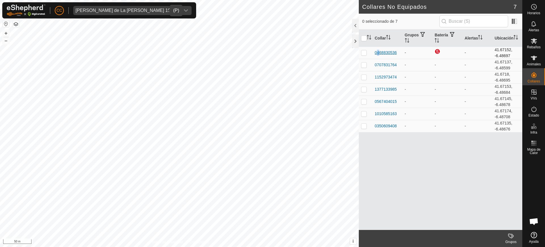
drag, startPoint x: 380, startPoint y: 53, endPoint x: 376, endPoint y: 53, distance: 3.7
click at [376, 53] on div "0468830536" at bounding box center [386, 53] width 22 height 6
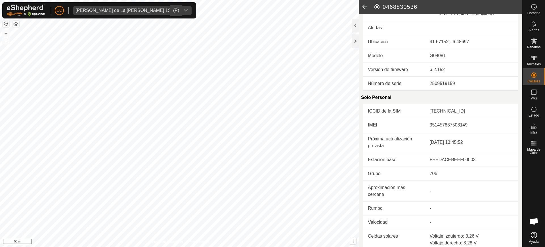
scroll to position [142, 0]
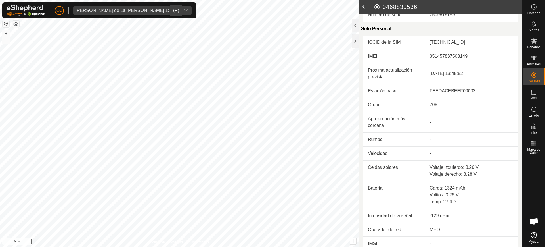
drag, startPoint x: 424, startPoint y: 6, endPoint x: 378, endPoint y: 8, distance: 46.4
click at [378, 8] on h2 "0468830536" at bounding box center [448, 6] width 149 height 7
copy h2 "0468830536"
click at [421, 6] on h2 "0468830536" at bounding box center [448, 6] width 149 height 7
copy h2 "0468830536"
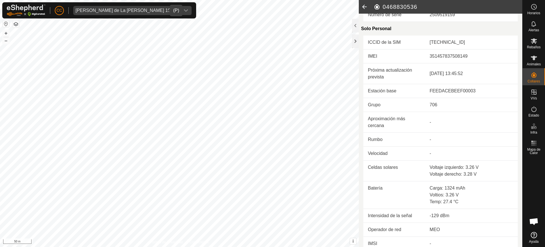
click at [128, 9] on div "[PERSON_NAME] de La [PERSON_NAME] 19443" at bounding box center [127, 10] width 103 height 5
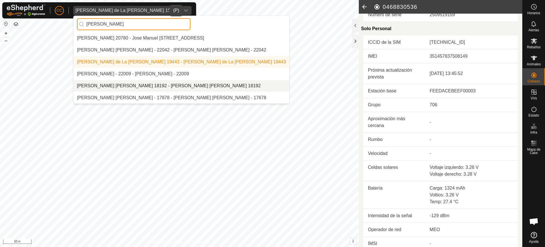
scroll to position [0, 0]
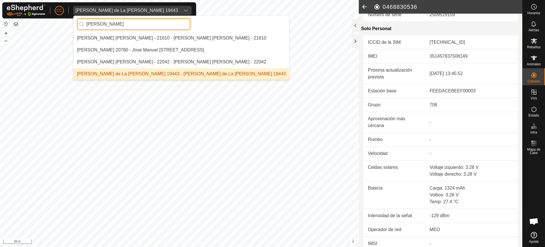
type input "jose manuel"
drag, startPoint x: 124, startPoint y: 24, endPoint x: 4, endPoint y: 24, distance: 119.9
click at [7, 24] on div "CC Jose Manuel Olivera de La Vega 19443 jose manuel Jose Manuel Cabezas Gonzale…" at bounding box center [272, 123] width 545 height 247
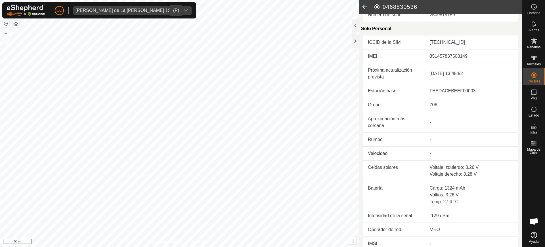
click at [105, 12] on div "[PERSON_NAME] de La [PERSON_NAME] 19443" at bounding box center [127, 10] width 103 height 5
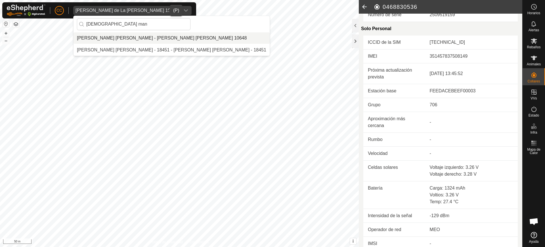
type input "jesus man"
click at [127, 38] on li "[PERSON_NAME] - [PERSON_NAME] 10648" at bounding box center [172, 37] width 196 height 11
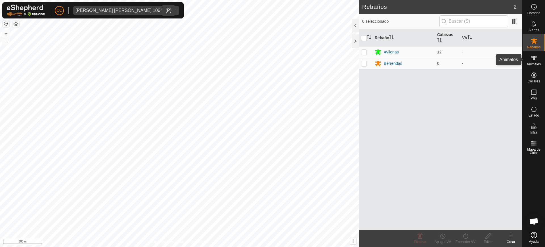
click at [528, 64] on span "Animales" at bounding box center [534, 64] width 14 height 3
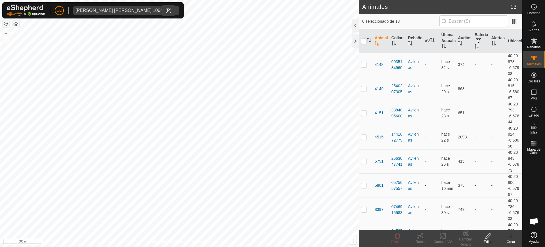
click at [513, 235] on icon at bounding box center [511, 235] width 7 height 7
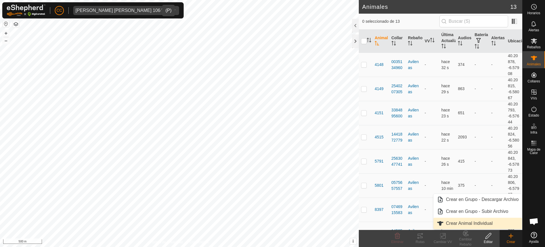
click at [489, 222] on link "Crear Animal Individual" at bounding box center [478, 223] width 89 height 11
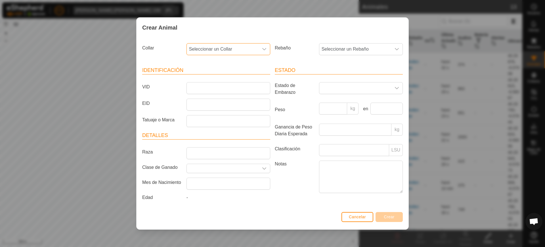
click at [224, 48] on span "Seleccionar un Collar" at bounding box center [223, 48] width 72 height 11
click at [239, 91] on li "1632958375" at bounding box center [228, 90] width 83 height 11
click at [366, 50] on span "Seleccionar un Rebaño" at bounding box center [356, 48] width 72 height 11
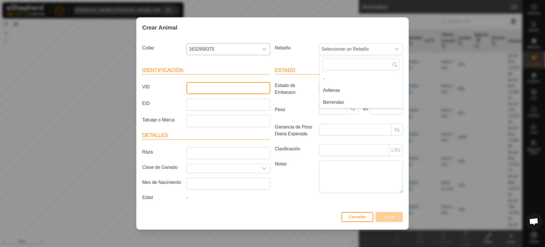
click at [221, 89] on input "VID" at bounding box center [229, 88] width 84 height 12
type input "qwe"
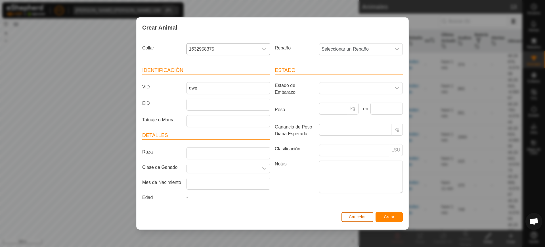
click at [355, 218] on span "Cancelar" at bounding box center [357, 217] width 17 height 5
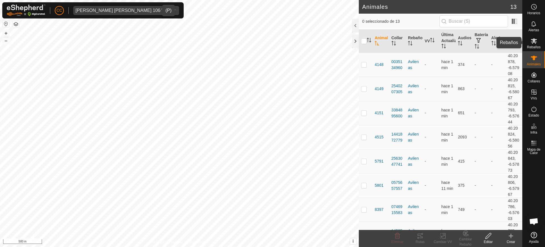
click at [532, 46] on span "Rebaños" at bounding box center [534, 46] width 14 height 3
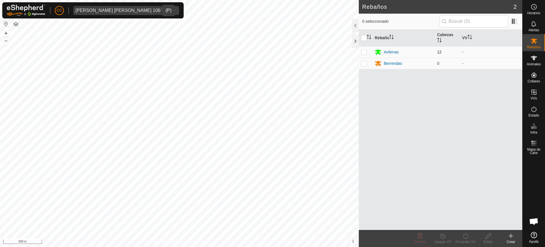
click at [366, 53] on p-checkbox at bounding box center [364, 52] width 6 height 5
checkbox input "true"
click at [365, 65] on p-checkbox at bounding box center [364, 63] width 6 height 5
checkbox input "true"
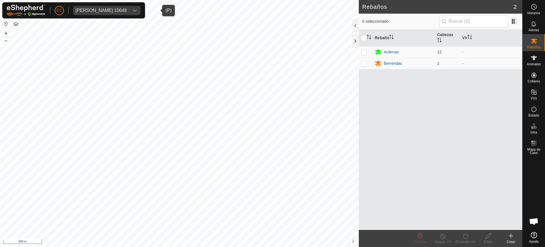
click at [115, 8] on div "[PERSON_NAME] 10648" at bounding box center [101, 10] width 51 height 5
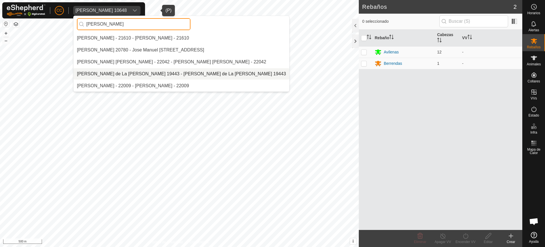
type input "[PERSON_NAME]"
click at [132, 71] on li "[PERSON_NAME] de La [PERSON_NAME] 19443 - [PERSON_NAME] de La [PERSON_NAME] 194…" at bounding box center [182, 73] width 216 height 11
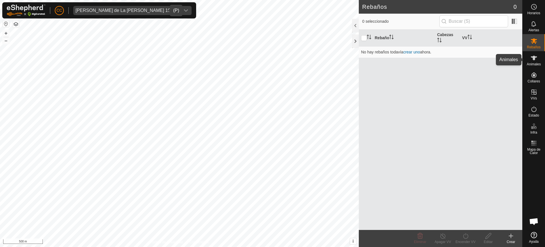
click at [533, 61] on es-animals-svg-icon at bounding box center [534, 57] width 10 height 9
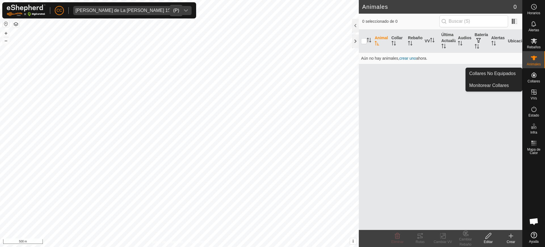
click at [529, 73] on div "Collares" at bounding box center [534, 76] width 22 height 17
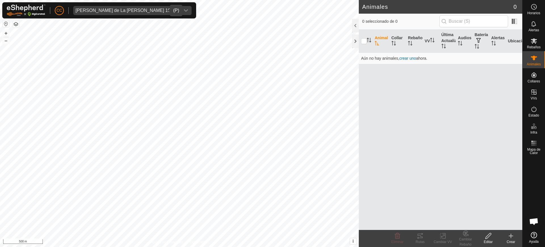
click at [501, 67] on div "Animal Collar Rebaño VV Última Actualización Audios Batería Alertas Ubicación A…" at bounding box center [441, 130] width 164 height 200
drag, startPoint x: 502, startPoint y: 67, endPoint x: 519, endPoint y: 73, distance: 18.5
click at [519, 73] on div "Animal Collar Rebaño VV Última Actualización Audios Batería Alertas Ubicación A…" at bounding box center [441, 130] width 164 height 200
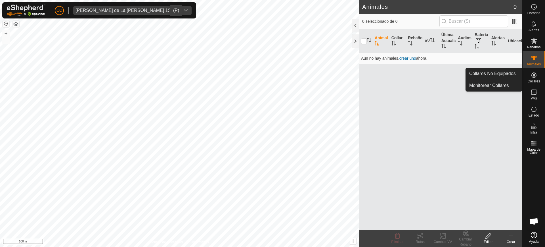
click at [537, 80] on span "Collares" at bounding box center [534, 81] width 13 height 3
click at [506, 73] on link "Collares No Equipados" at bounding box center [494, 73] width 56 height 11
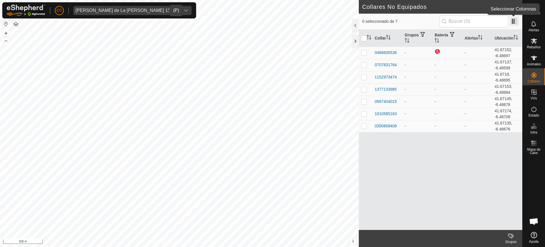
click at [516, 21] on span at bounding box center [514, 21] width 9 height 9
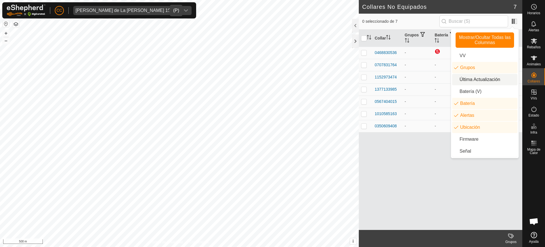
click at [476, 78] on li "Última Actualización" at bounding box center [485, 79] width 65 height 11
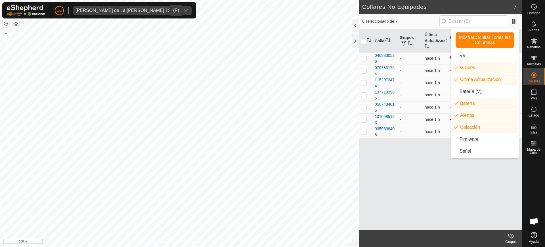
click at [428, 154] on div "Collar Grupos Última Actualización Batería Alertas Ubicación 0468830536 - hace …" at bounding box center [441, 130] width 164 height 200
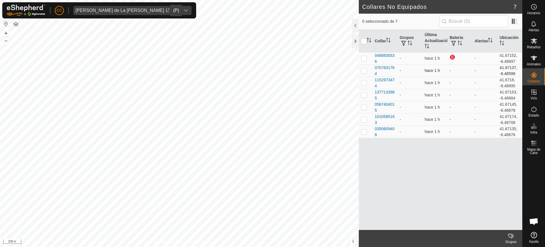
click at [365, 72] on p-checkbox at bounding box center [364, 70] width 6 height 5
checkbox input "true"
click at [537, 56] on icon at bounding box center [534, 58] width 7 height 7
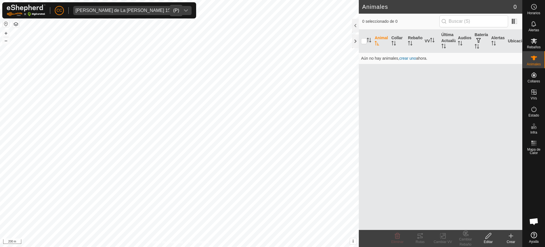
click at [513, 232] on icon at bounding box center [511, 235] width 7 height 7
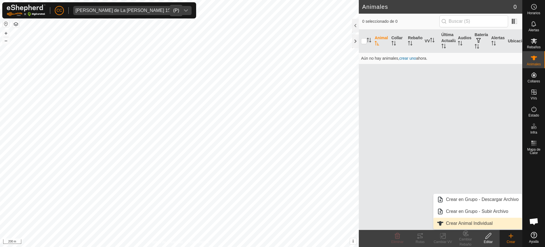
click at [470, 220] on link "Crear Animal Individual" at bounding box center [478, 223] width 89 height 11
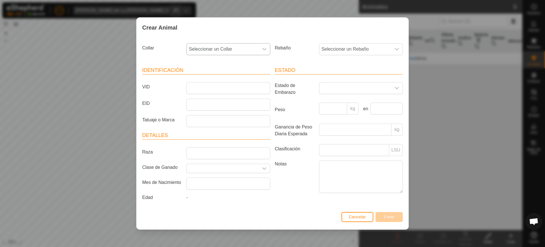
click at [217, 44] on span "Seleccionar un Collar" at bounding box center [223, 48] width 72 height 11
click at [213, 92] on li "0468830536" at bounding box center [228, 90] width 83 height 11
click at [340, 49] on span "Seleccionar un Rebaño" at bounding box center [356, 48] width 72 height 11
click at [224, 90] on input "VID" at bounding box center [229, 88] width 84 height 12
click at [196, 90] on input "VID" at bounding box center [229, 88] width 84 height 12
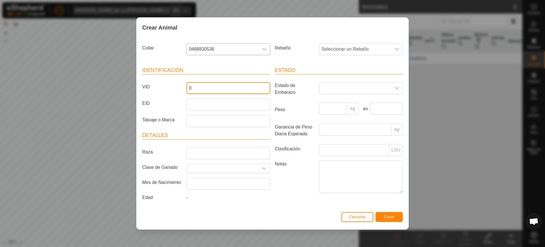
type input "0"
click at [393, 217] on span "Crear" at bounding box center [389, 217] width 11 height 5
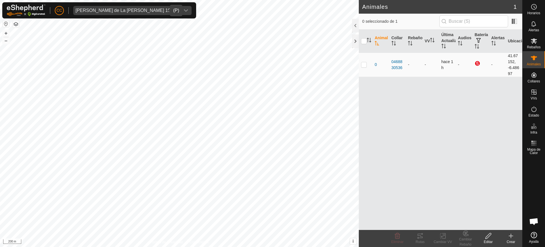
click at [363, 64] on p-checkbox at bounding box center [364, 64] width 6 height 5
checkbox input "true"
click at [391, 235] on delete-svg-icon at bounding box center [397, 235] width 23 height 7
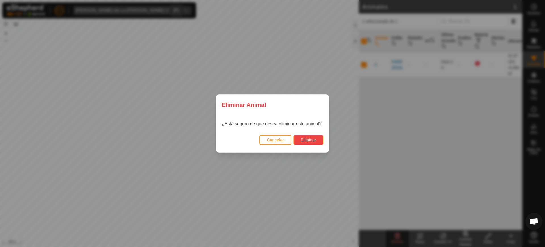
click at [308, 138] on span "Eliminar" at bounding box center [309, 140] width 16 height 5
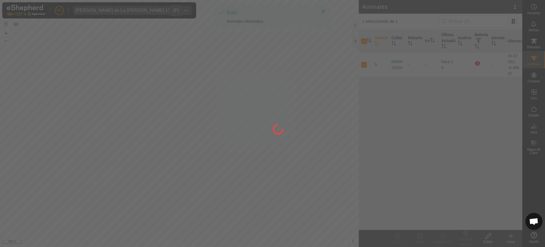
checkbox input "false"
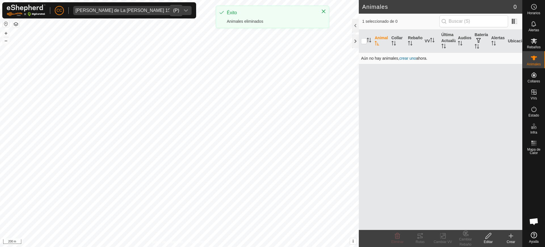
click at [409, 61] on td "Aún no hay animales, crear uno ahora." at bounding box center [441, 58] width 164 height 11
click at [409, 58] on span "crear uno" at bounding box center [408, 58] width 17 height 5
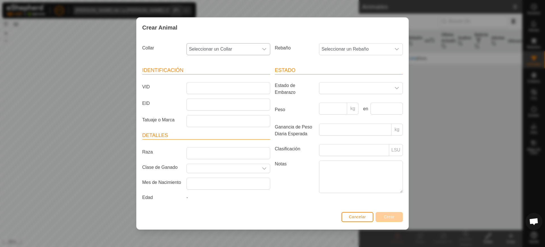
click at [224, 49] on span "Seleccionar un Collar" at bounding box center [223, 48] width 72 height 11
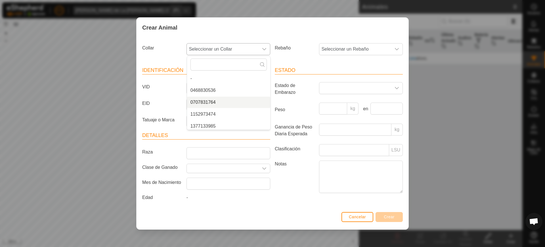
click at [226, 103] on li "0707831764" at bounding box center [228, 102] width 83 height 11
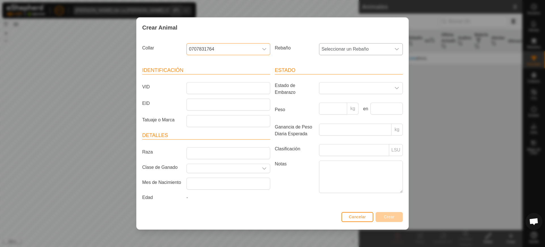
click at [350, 47] on span "Seleccionar un Rebaño" at bounding box center [356, 48] width 72 height 11
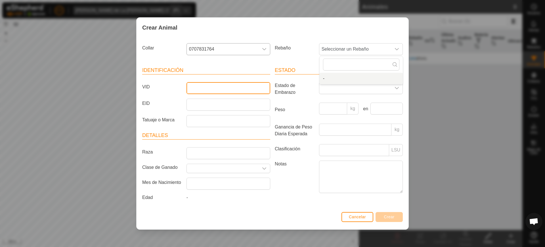
click at [234, 89] on input "VID" at bounding box center [229, 88] width 84 height 12
type input "2"
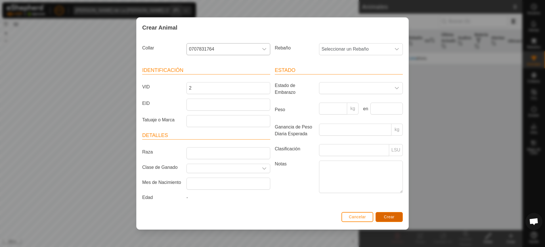
click at [393, 215] on span "Crear" at bounding box center [389, 217] width 11 height 5
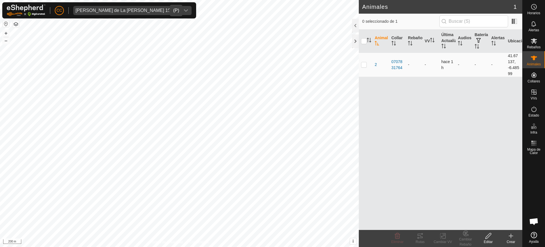
click at [364, 65] on p-checkbox at bounding box center [364, 64] width 6 height 5
checkbox input "true"
click at [400, 238] on icon at bounding box center [397, 235] width 7 height 7
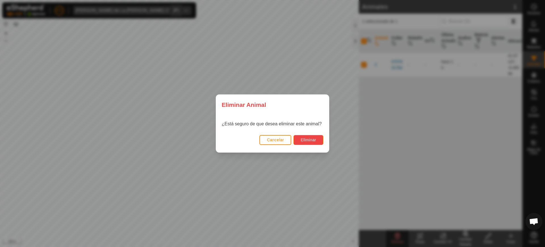
click at [311, 139] on span "Eliminar" at bounding box center [309, 140] width 16 height 5
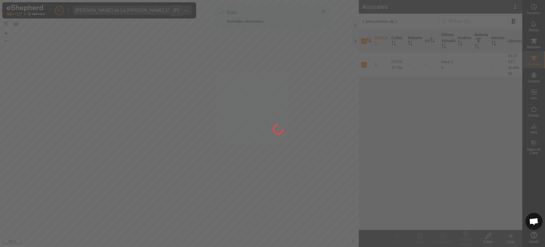
checkbox input "false"
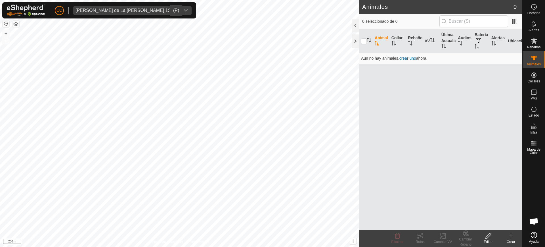
click at [118, 11] on div "[PERSON_NAME] de La [PERSON_NAME] 19443" at bounding box center [127, 10] width 103 height 5
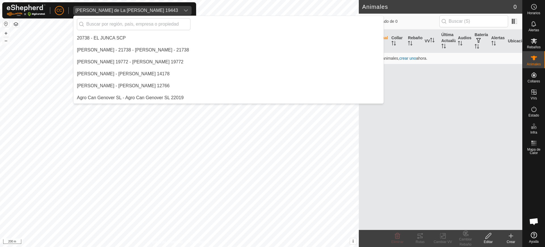
scroll to position [2231, 0]
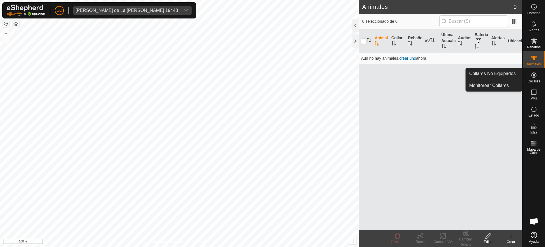
click at [536, 74] on icon at bounding box center [534, 74] width 5 height 5
click at [513, 73] on link "Collares No Equipados" at bounding box center [494, 73] width 56 height 11
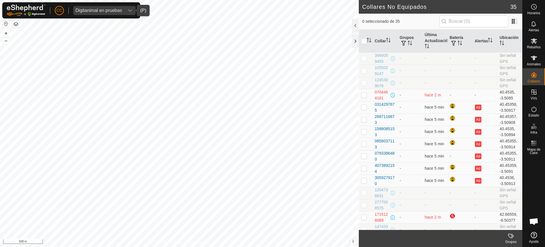
click at [114, 11] on div "Digitanimal en pruebas" at bounding box center [99, 10] width 47 height 5
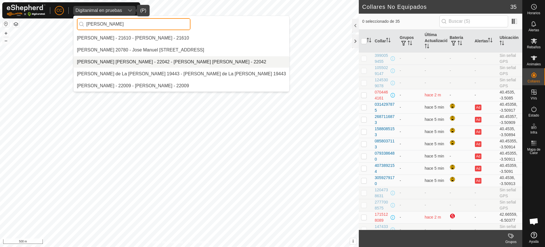
type input "[PERSON_NAME]"
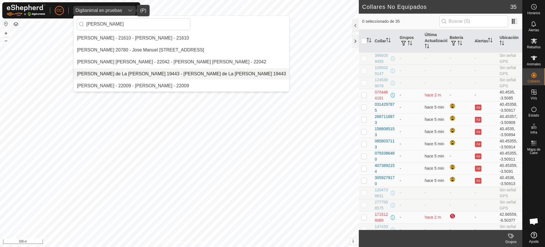
click at [116, 69] on li "[PERSON_NAME] de La [PERSON_NAME] 19443 - [PERSON_NAME] de La [PERSON_NAME] 194…" at bounding box center [182, 73] width 216 height 11
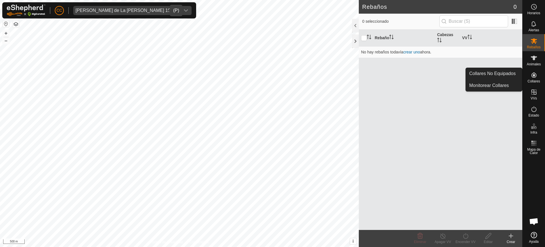
click at [536, 82] on span "Collares" at bounding box center [534, 81] width 13 height 3
drag, startPoint x: 496, startPoint y: 68, endPoint x: 493, endPoint y: 71, distance: 3.9
click at [493, 71] on link "Collares No Equipados" at bounding box center [494, 73] width 56 height 11
